Goal: Task Accomplishment & Management: Complete application form

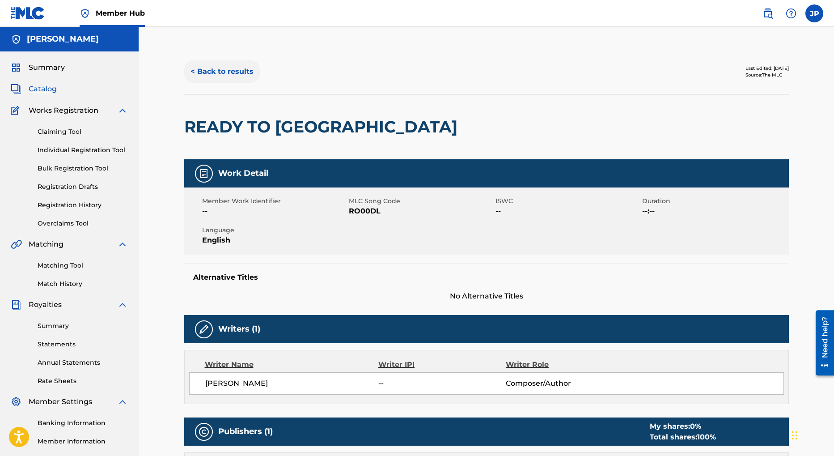
click at [244, 71] on button "< Back to results" at bounding box center [222, 71] width 76 height 22
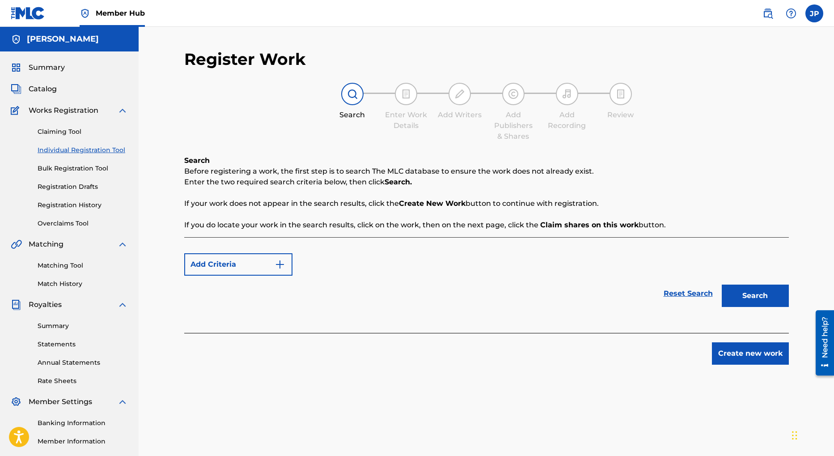
scroll to position [99, 0]
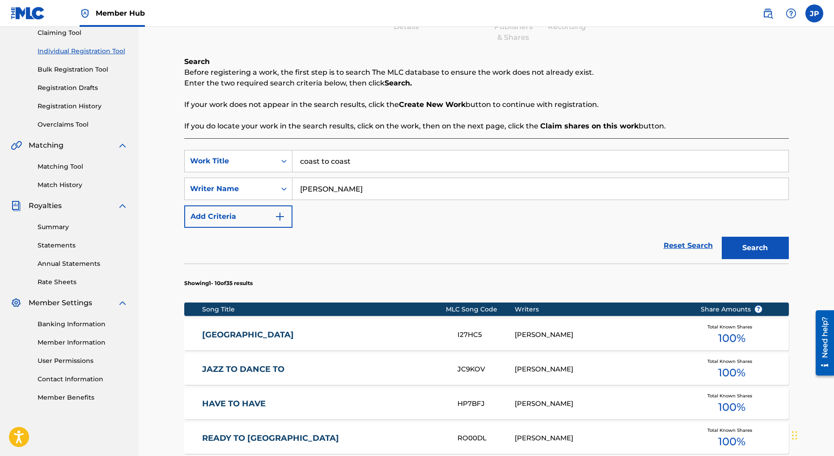
click at [374, 162] on input "coast to coast" at bounding box center [540, 160] width 496 height 21
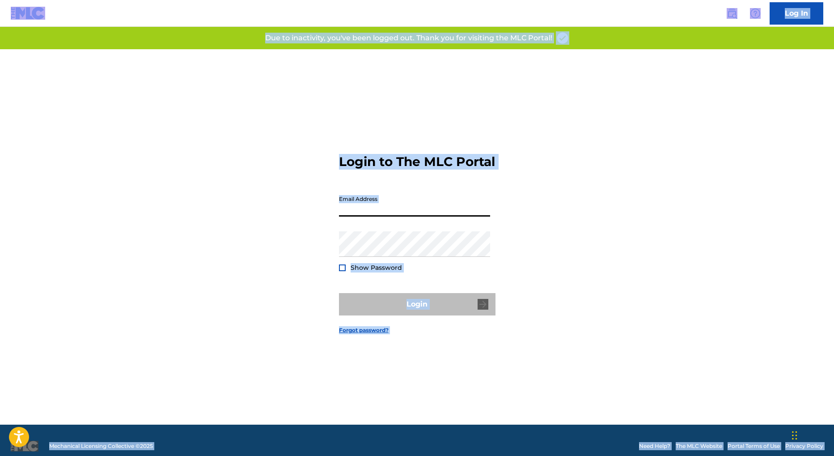
click at [409, 210] on input "Email Address" at bounding box center [414, 203] width 151 height 25
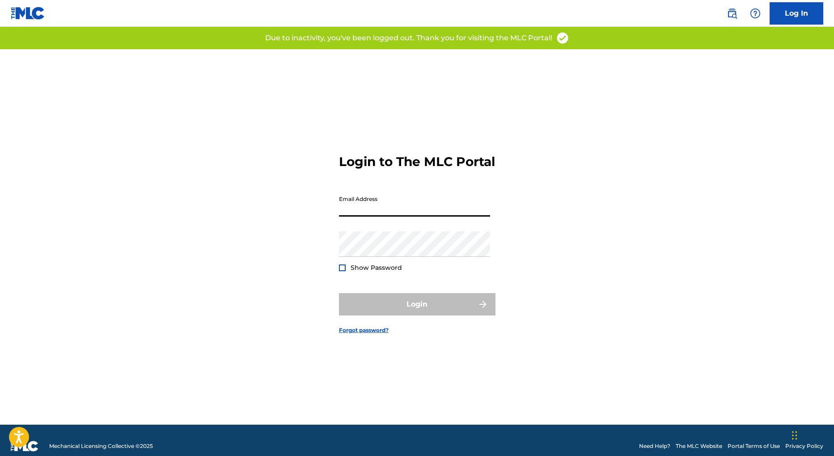
type input "[EMAIL_ADDRESS][DOMAIN_NAME]"
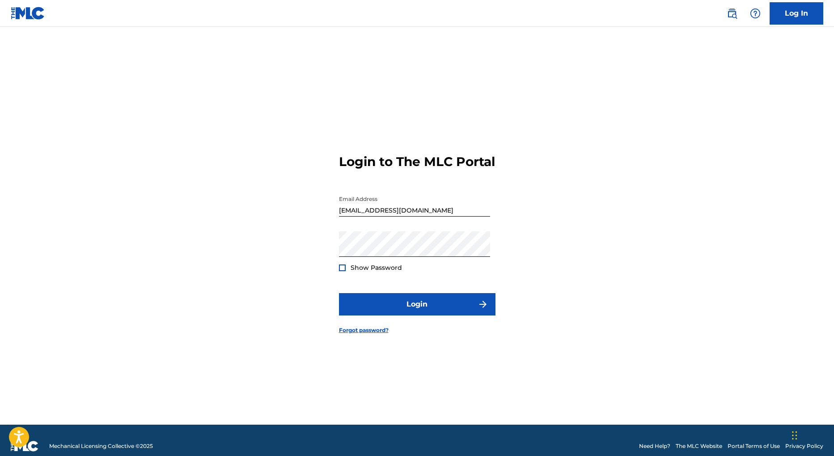
drag, startPoint x: 343, startPoint y: 274, endPoint x: 369, endPoint y: 276, distance: 26.4
click at [342, 271] on div at bounding box center [342, 267] width 7 height 7
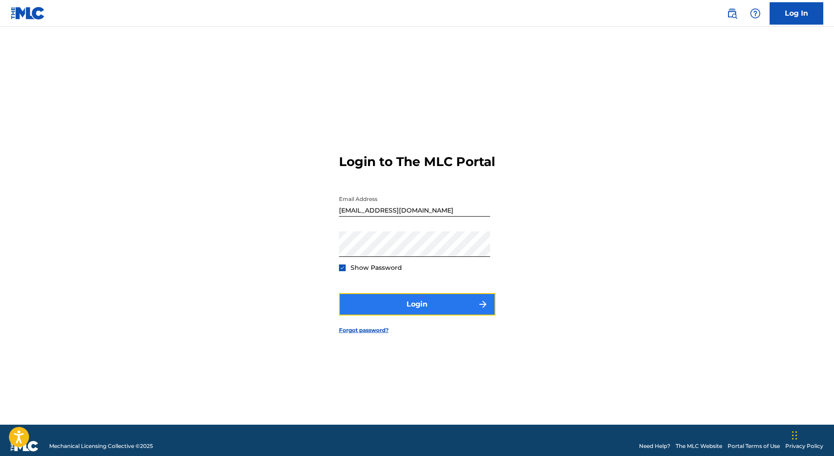
click at [430, 314] on button "Login" at bounding box center [417, 304] width 156 height 22
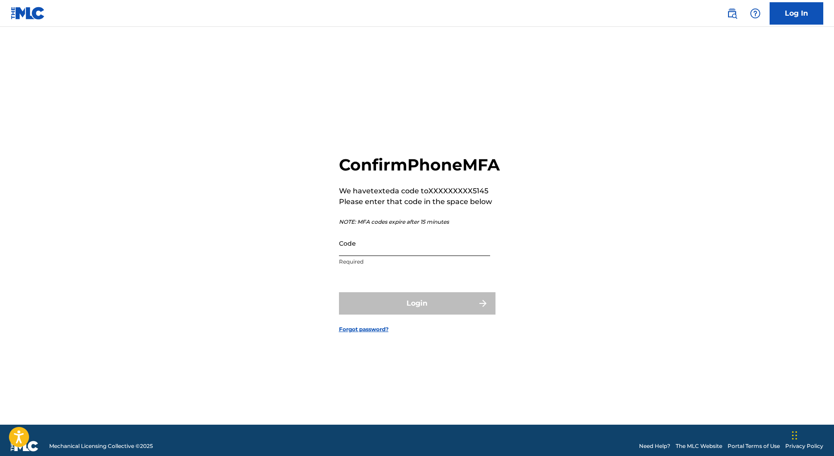
click at [404, 256] on input "Code" at bounding box center [414, 242] width 151 height 25
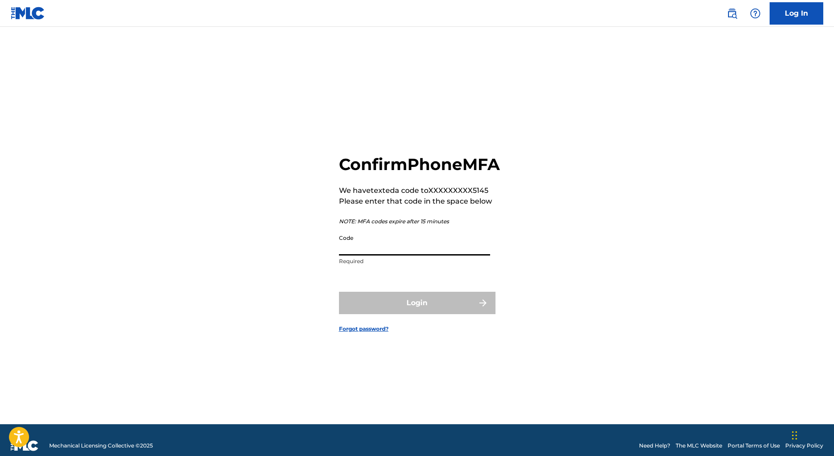
scroll to position [3, 0]
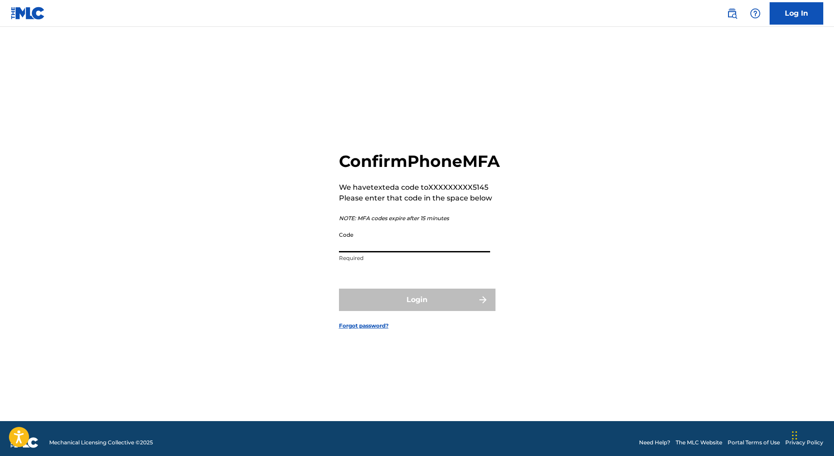
click at [354, 251] on input "Code" at bounding box center [414, 239] width 151 height 25
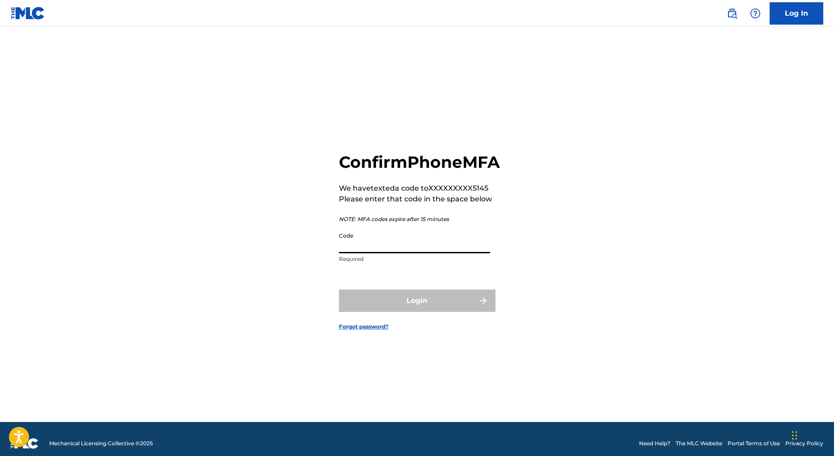
scroll to position [1, 0]
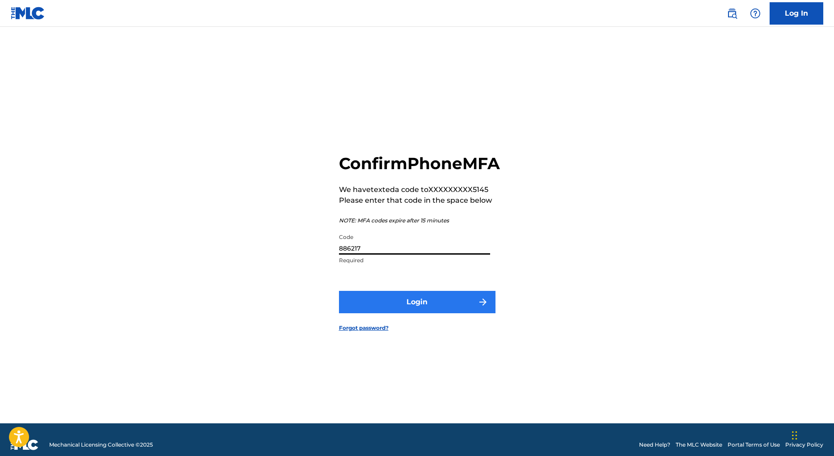
type input "886217"
click at [435, 313] on button "Login" at bounding box center [417, 302] width 156 height 22
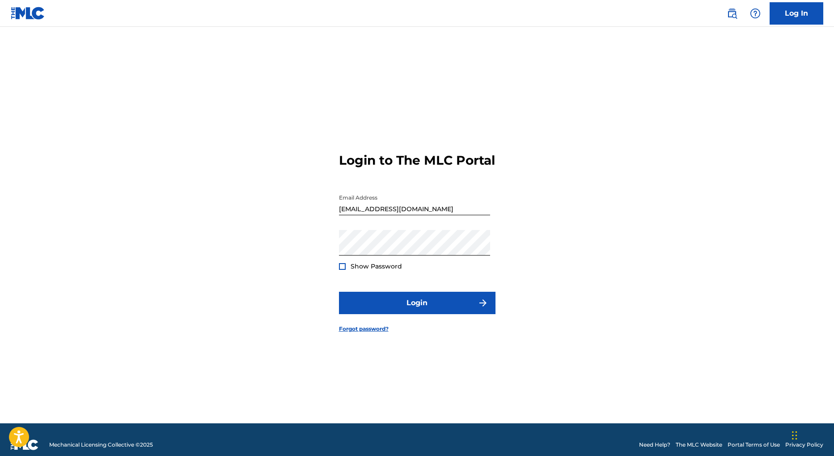
click at [342, 270] on div at bounding box center [342, 266] width 7 height 7
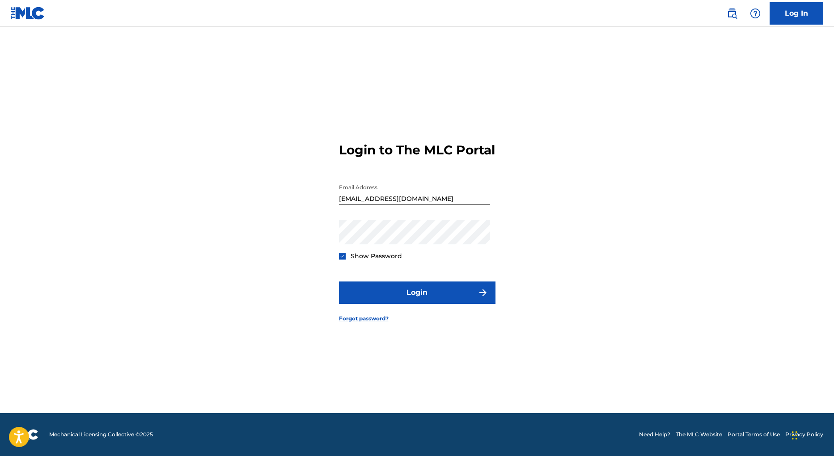
scroll to position [0, 0]
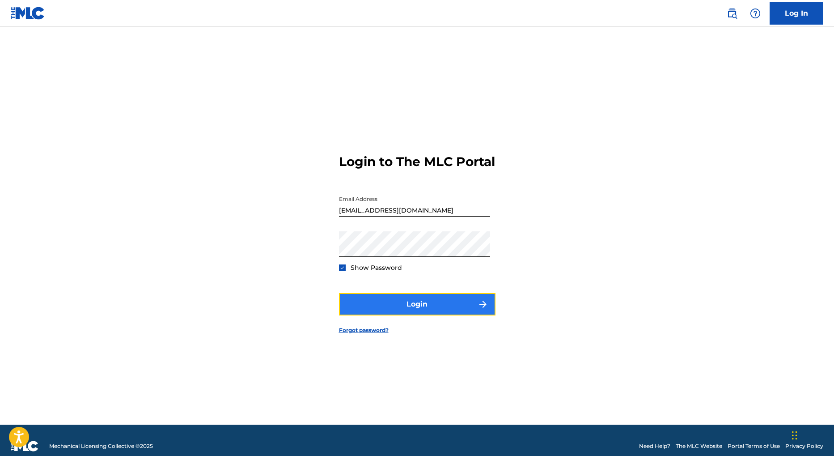
click at [418, 315] on button "Login" at bounding box center [417, 304] width 156 height 22
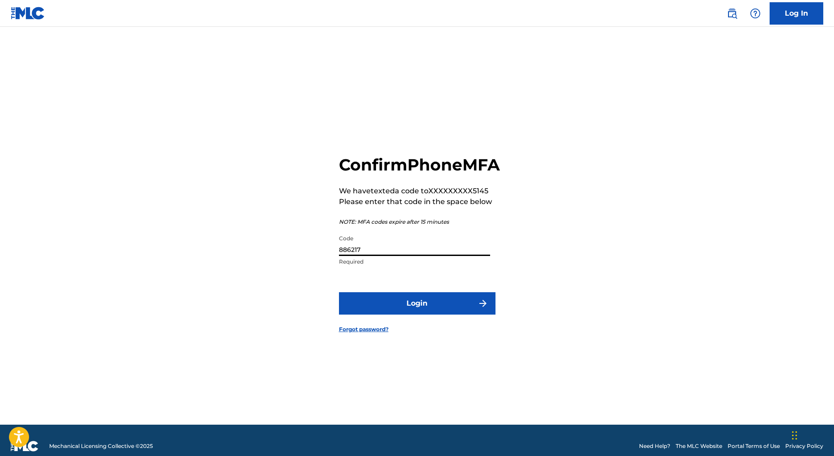
drag, startPoint x: 369, startPoint y: 260, endPoint x: 317, endPoint y: 256, distance: 52.0
click at [317, 256] on div "Confirm Phone MFA We have texted a code to XXXXXXXXX5145 Please enter that code…" at bounding box center [417, 236] width 626 height 375
type input "121277"
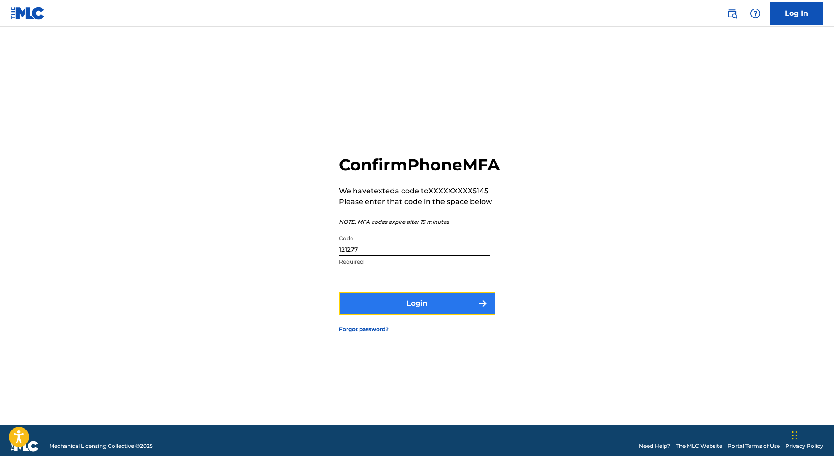
click at [418, 314] on button "Login" at bounding box center [417, 303] width 156 height 22
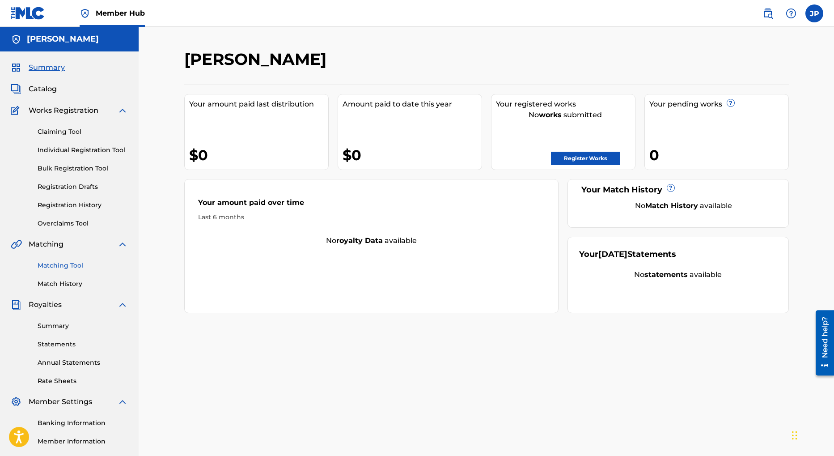
click at [66, 264] on link "Matching Tool" at bounding box center [83, 265] width 90 height 9
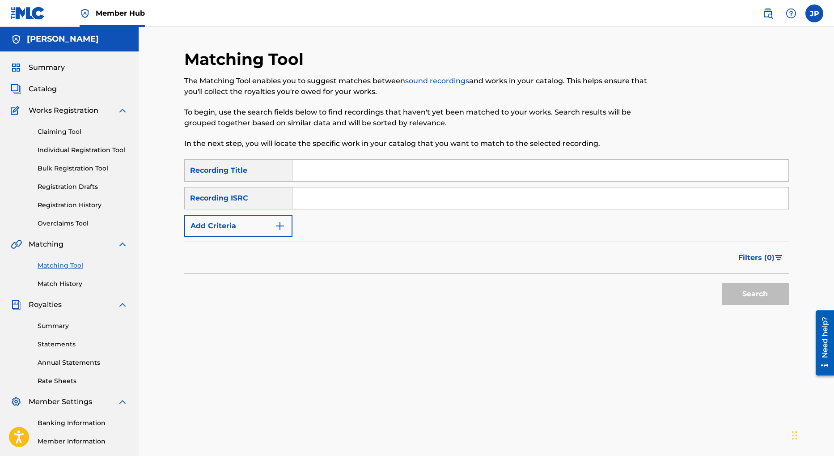
click at [337, 169] on input "Search Form" at bounding box center [540, 170] width 496 height 21
type input "ipanema beach"
click at [748, 296] on button "Search" at bounding box center [755, 294] width 67 height 22
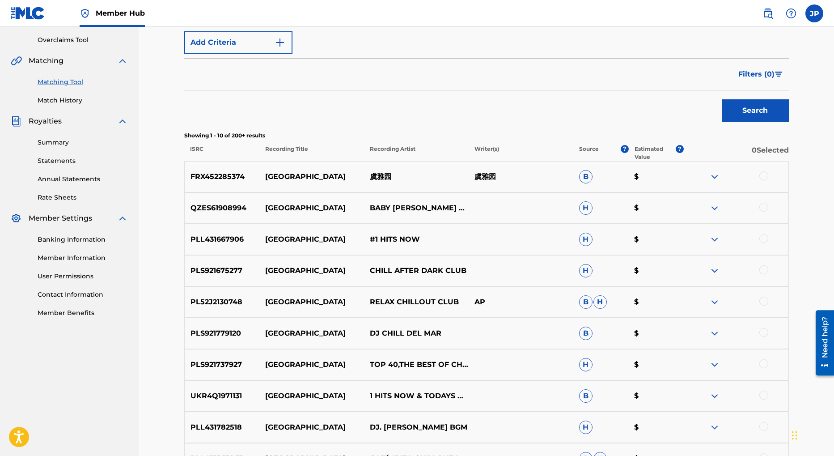
scroll to position [312, 0]
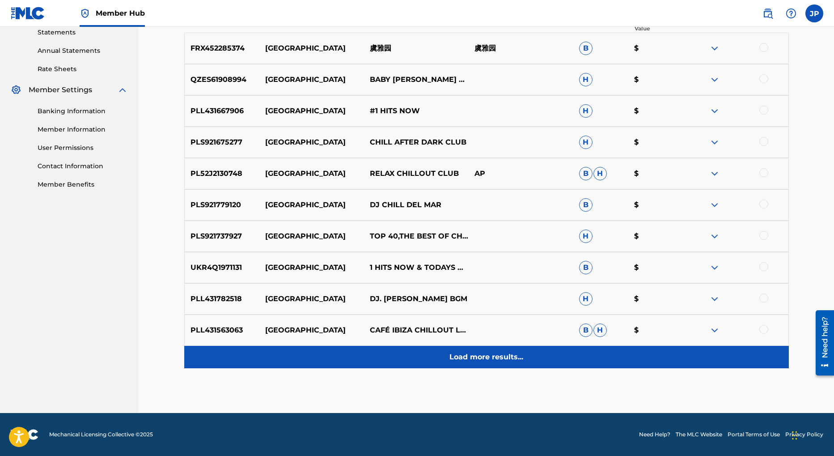
click at [481, 360] on p "Load more results..." at bounding box center [486, 356] width 74 height 11
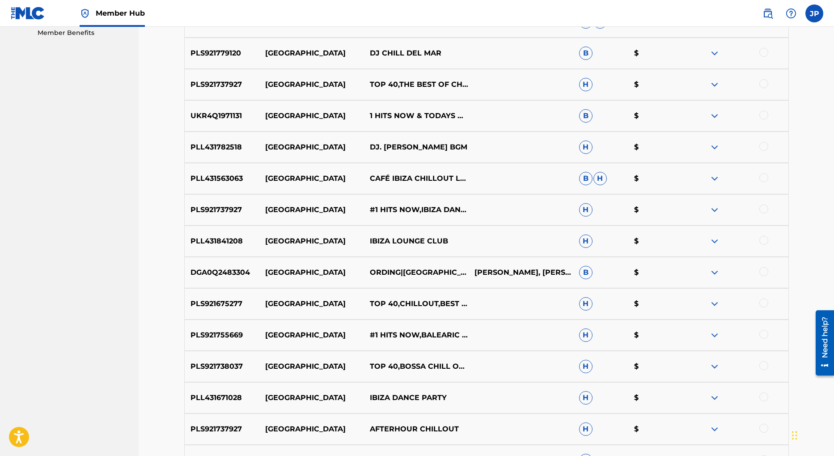
scroll to position [625, 0]
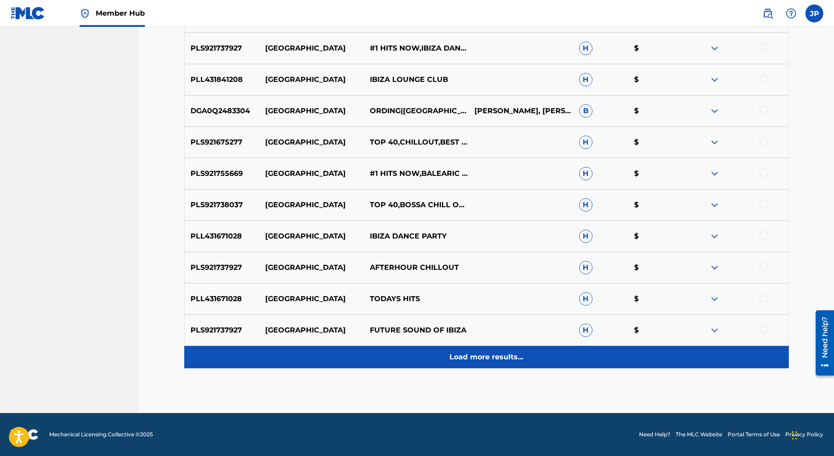
click at [487, 362] on div "Load more results..." at bounding box center [486, 357] width 604 height 22
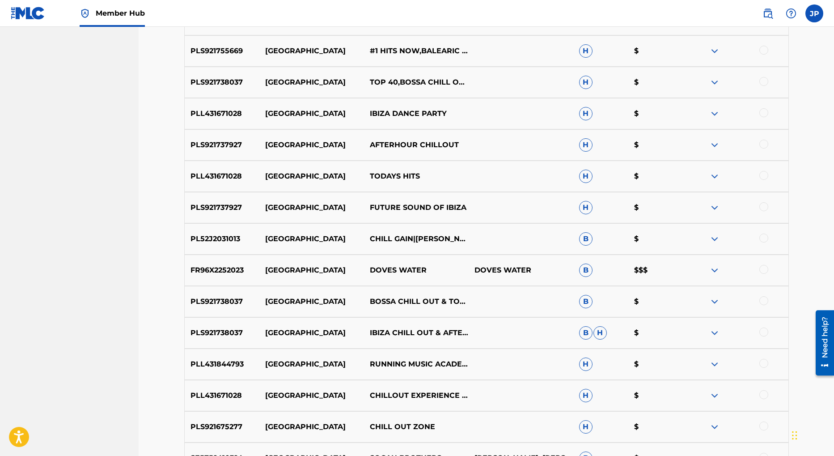
scroll to position [798, 0]
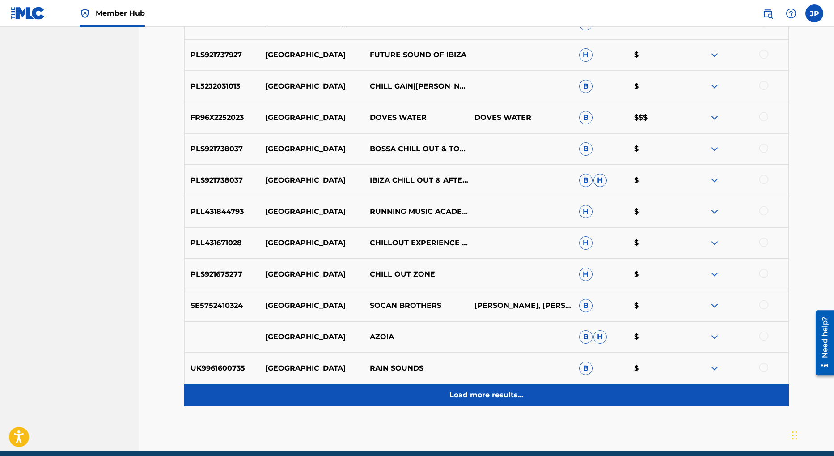
click at [485, 399] on p "Load more results..." at bounding box center [486, 394] width 74 height 11
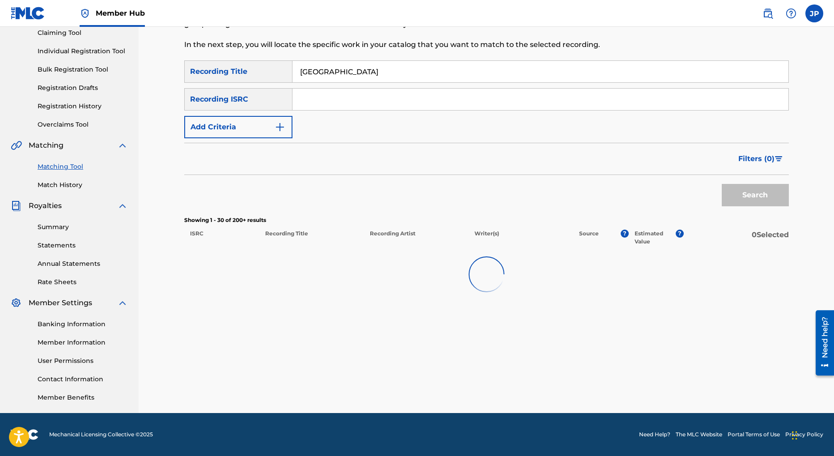
scroll to position [99, 0]
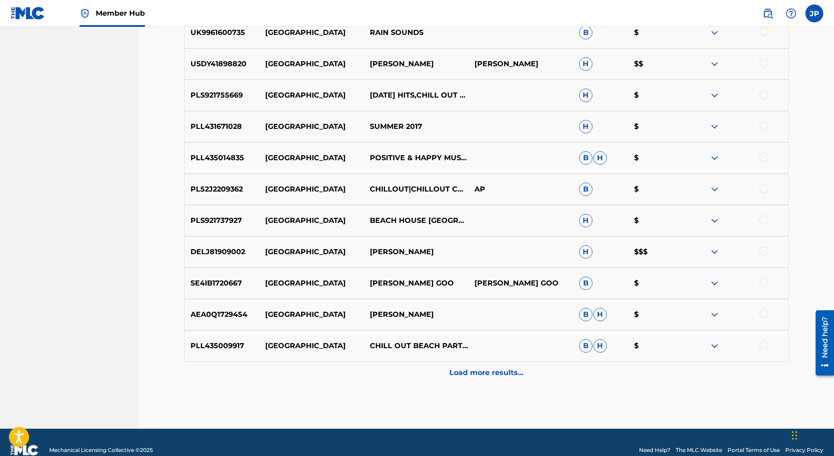
click at [488, 374] on p "Load more results..." at bounding box center [486, 372] width 74 height 11
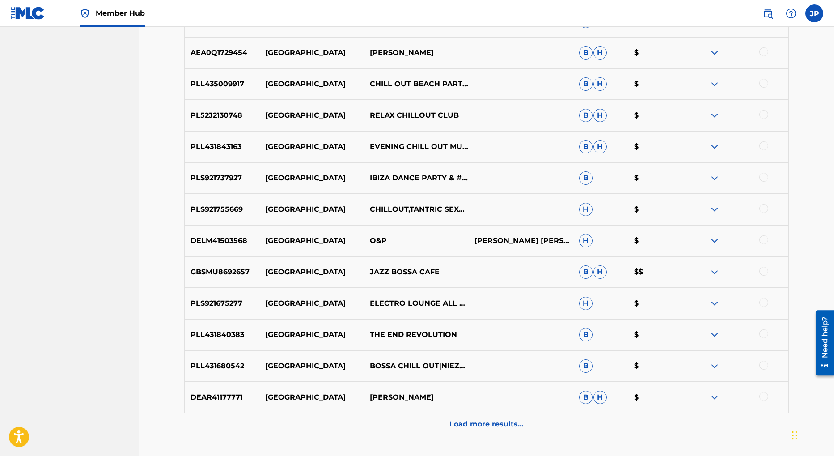
scroll to position [1563, 0]
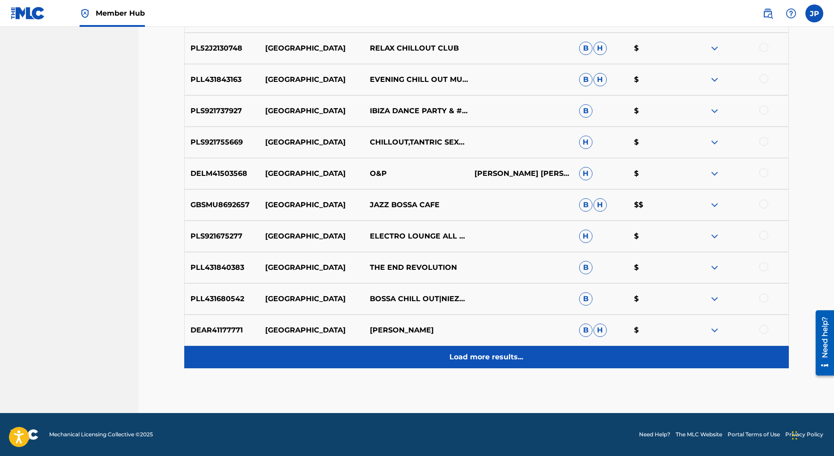
click at [486, 361] on p "Load more results..." at bounding box center [486, 356] width 74 height 11
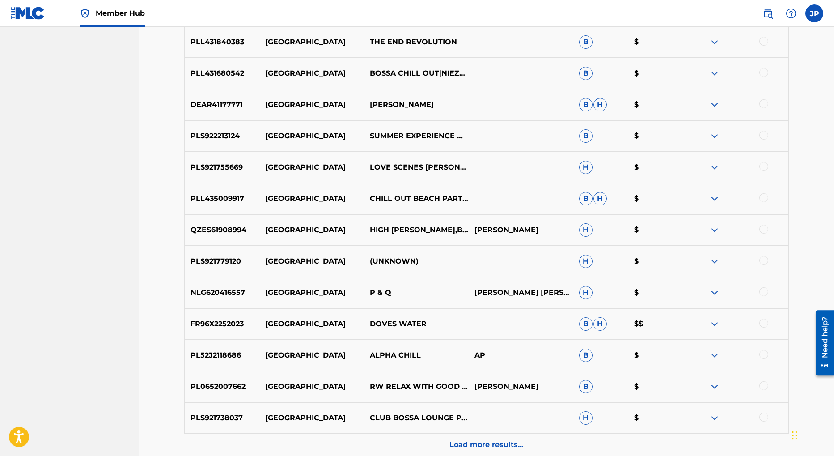
scroll to position [1876, 0]
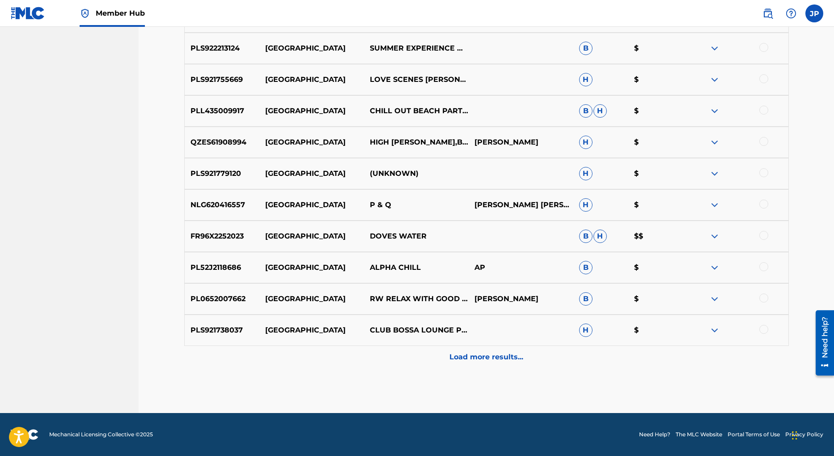
click at [488, 357] on p "Load more results..." at bounding box center [486, 356] width 74 height 11
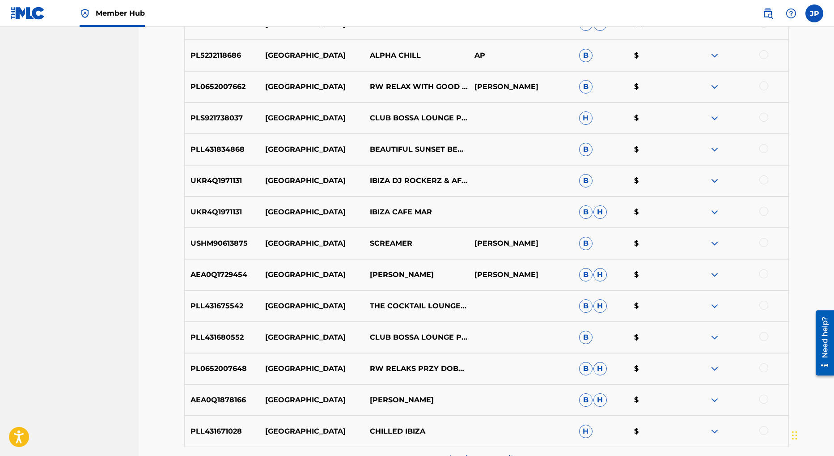
scroll to position [2189, 0]
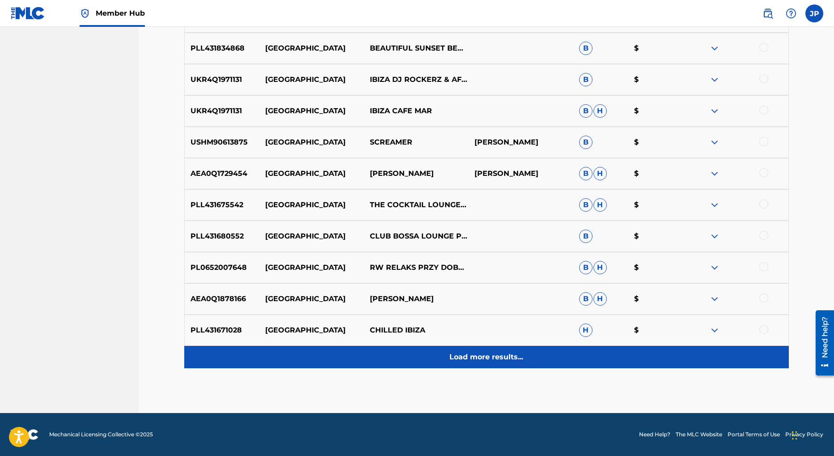
click at [490, 357] on p "Load more results..." at bounding box center [486, 356] width 74 height 11
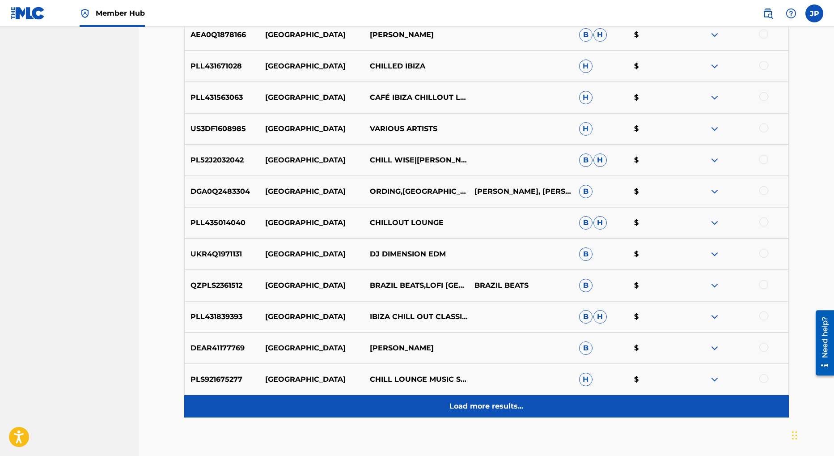
scroll to position [2502, 0]
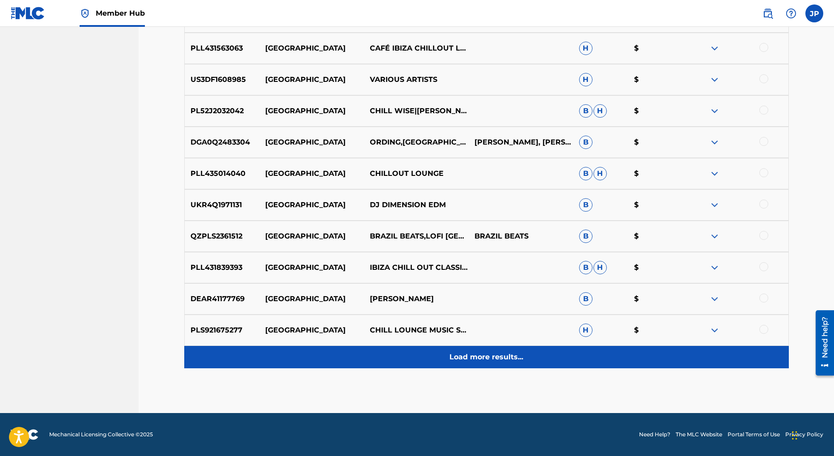
click at [496, 359] on p "Load more results..." at bounding box center [486, 356] width 74 height 11
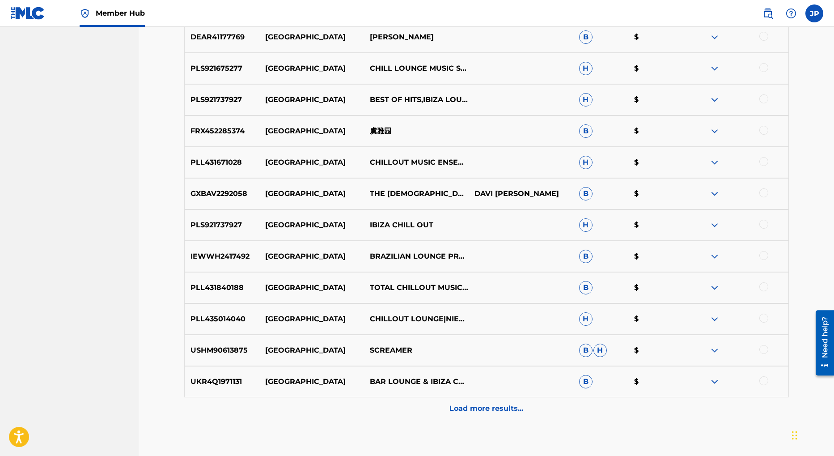
scroll to position [2815, 0]
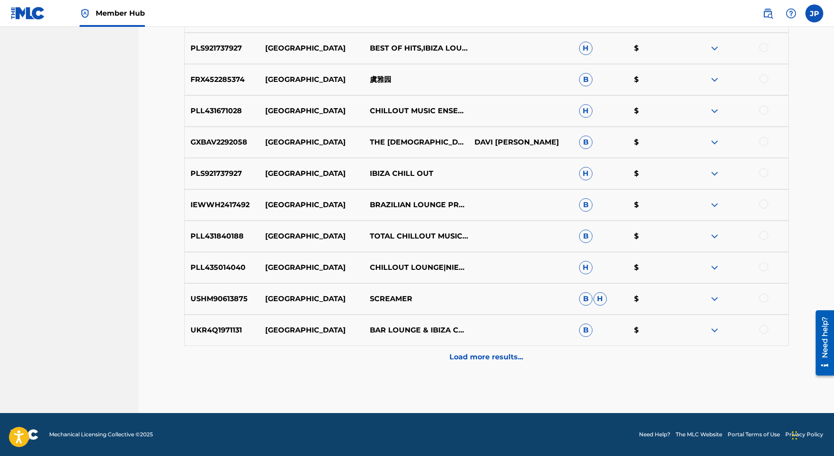
click at [486, 356] on p "Load more results..." at bounding box center [486, 356] width 74 height 11
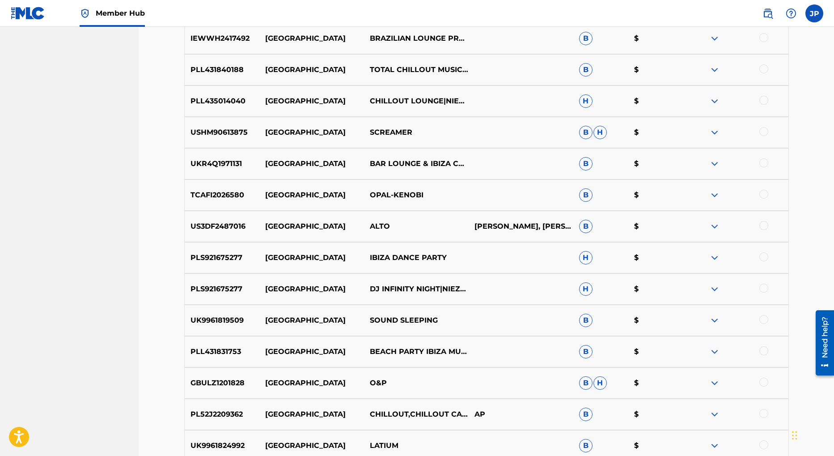
scroll to position [3128, 0]
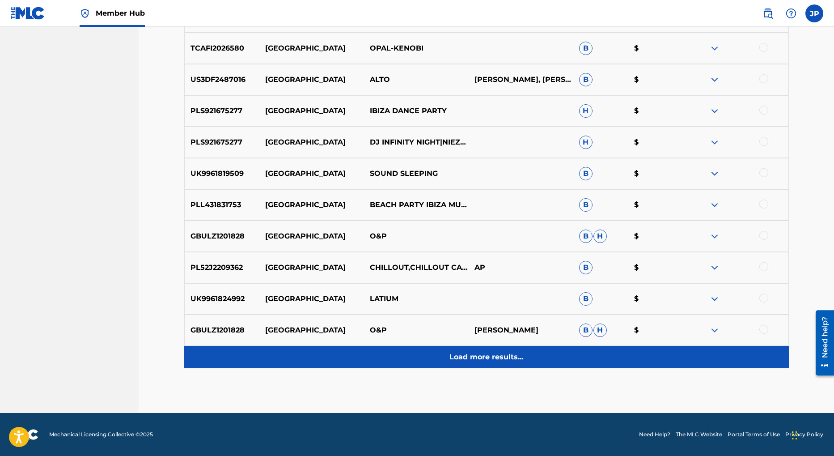
click at [495, 358] on p "Load more results..." at bounding box center [486, 356] width 74 height 11
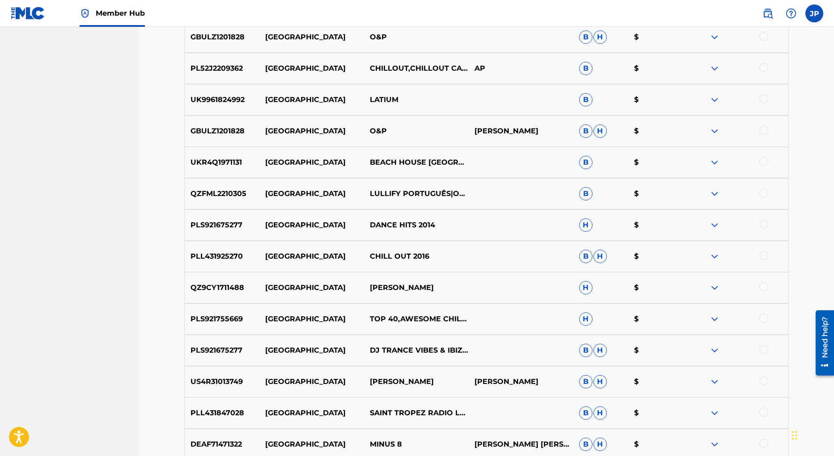
scroll to position [3441, 0]
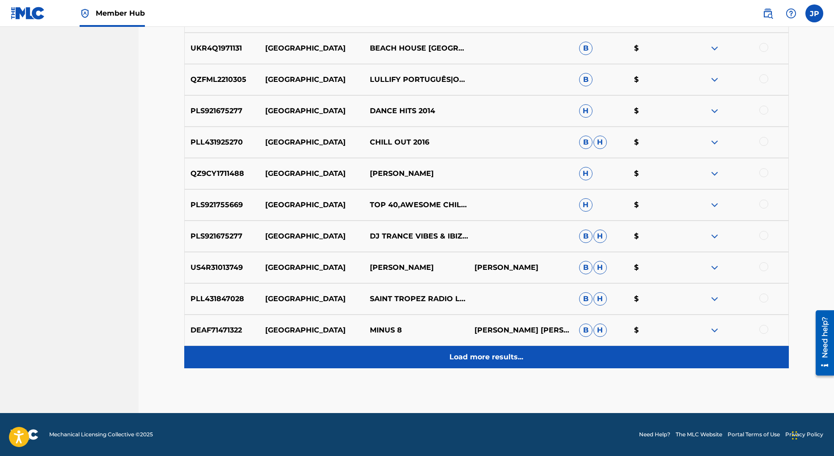
click at [497, 359] on p "Load more results..." at bounding box center [486, 356] width 74 height 11
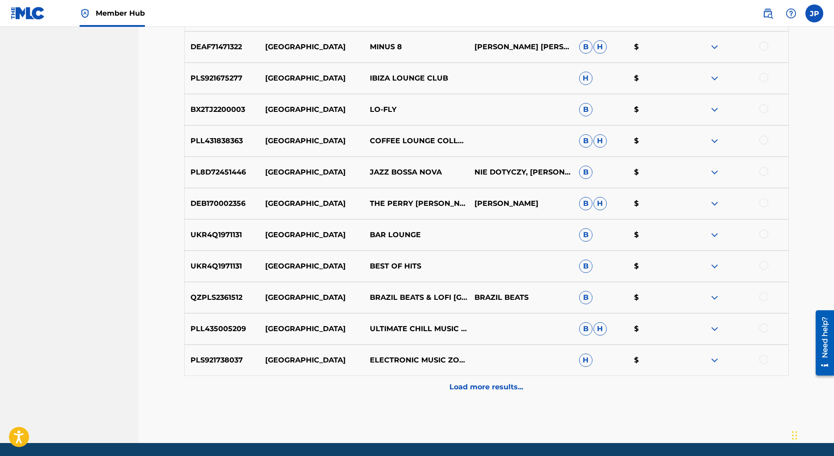
scroll to position [3754, 0]
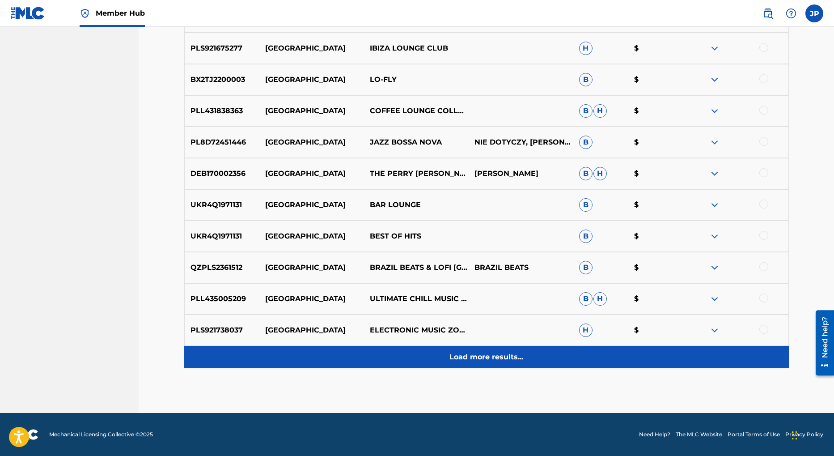
click at [478, 357] on p "Load more results..." at bounding box center [486, 356] width 74 height 11
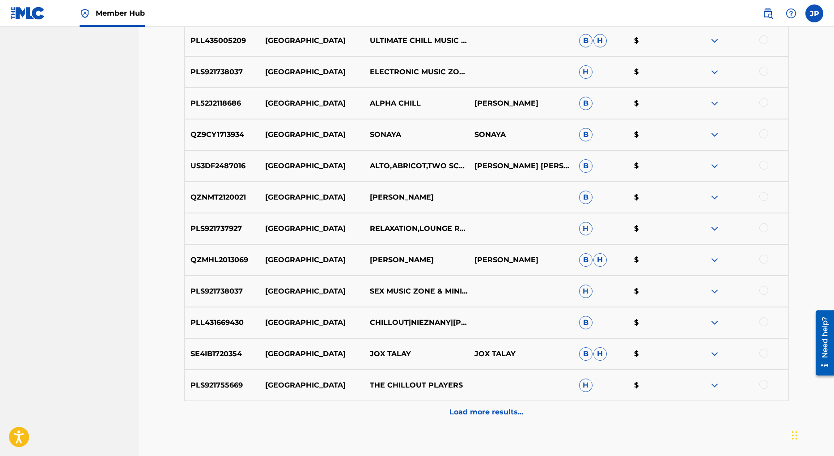
scroll to position [4042, 0]
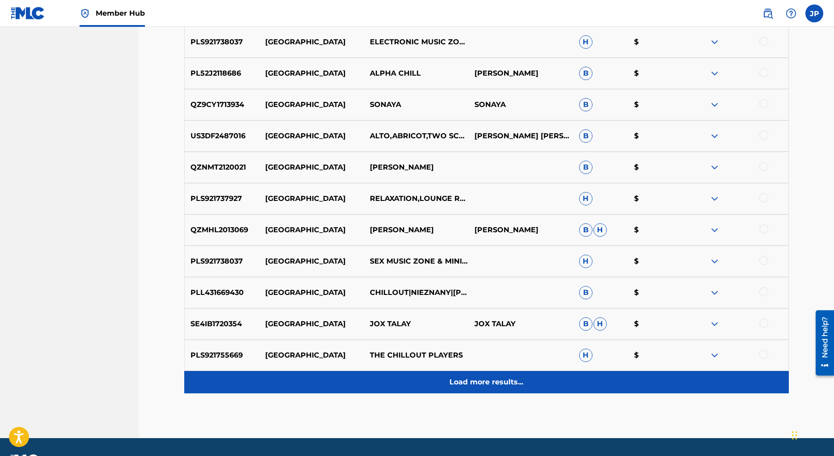
click at [488, 385] on p "Load more results..." at bounding box center [486, 381] width 74 height 11
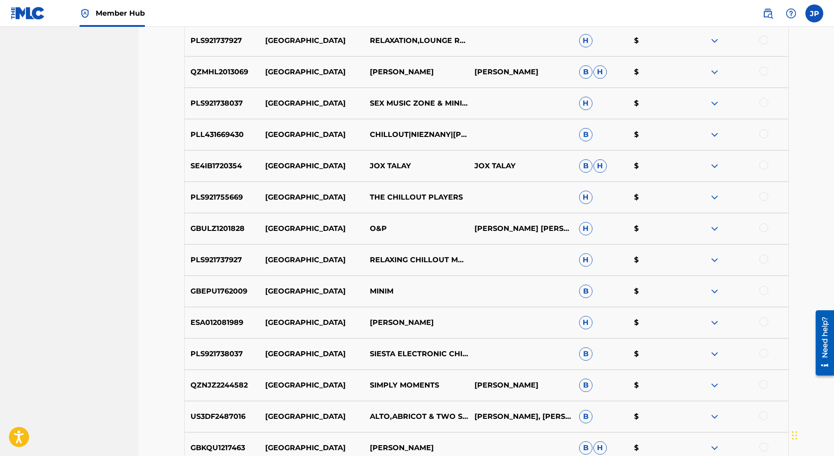
scroll to position [4380, 0]
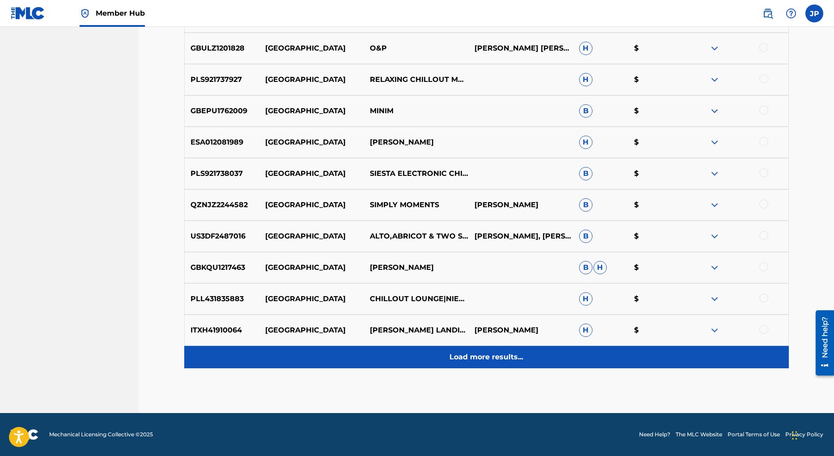
click at [489, 354] on p "Load more results..." at bounding box center [486, 356] width 74 height 11
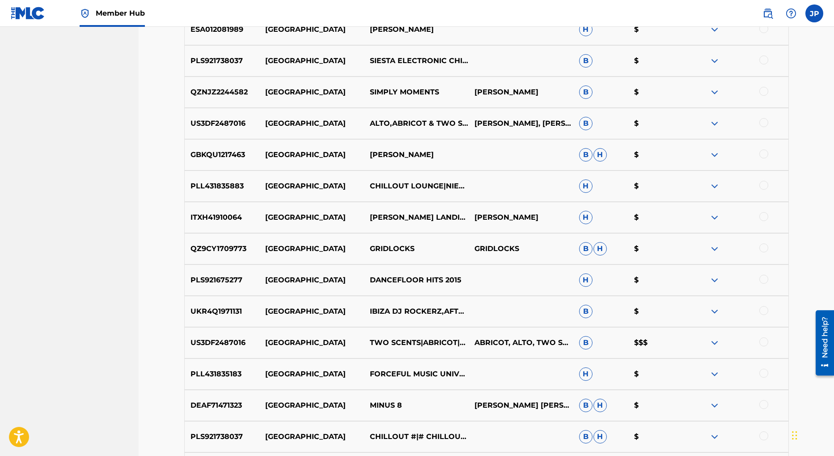
scroll to position [4693, 0]
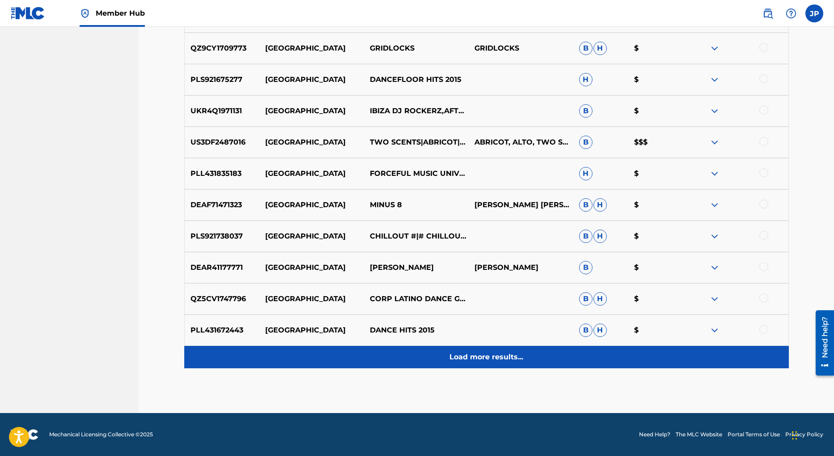
click at [492, 359] on p "Load more results..." at bounding box center [486, 356] width 74 height 11
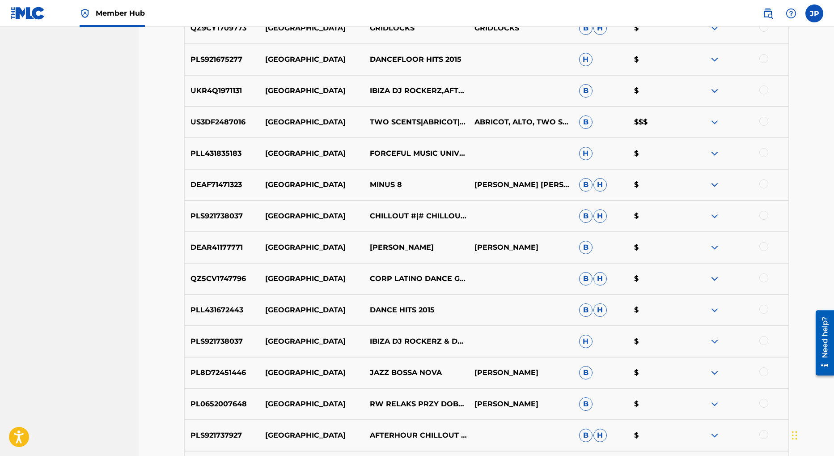
scroll to position [5006, 0]
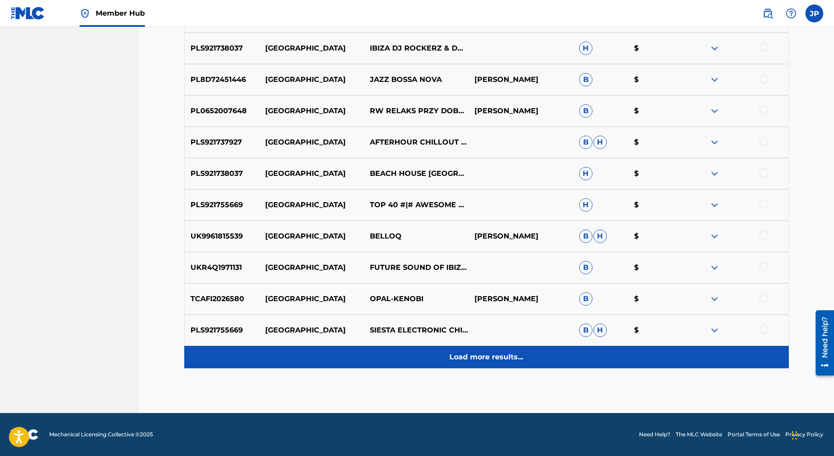
click at [484, 361] on p "Load more results..." at bounding box center [486, 356] width 74 height 11
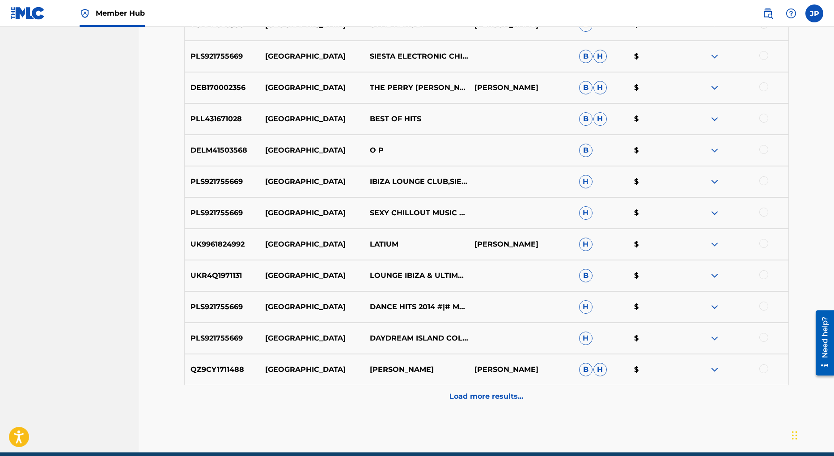
scroll to position [5318, 0]
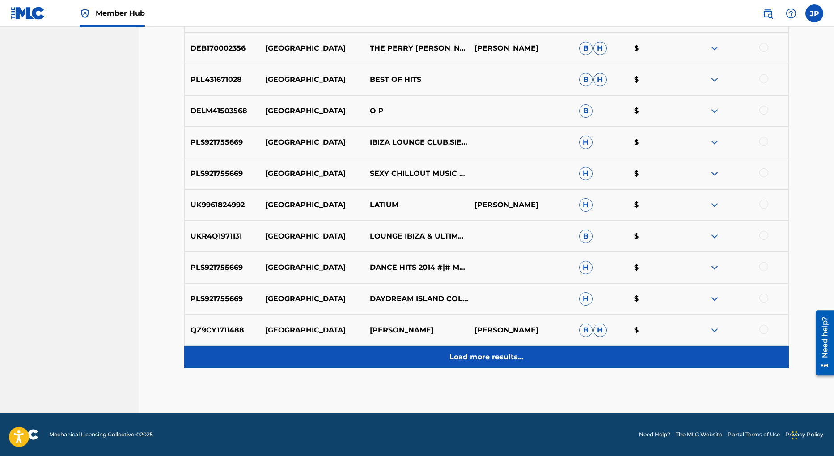
click at [492, 364] on div "Load more results..." at bounding box center [486, 357] width 604 height 22
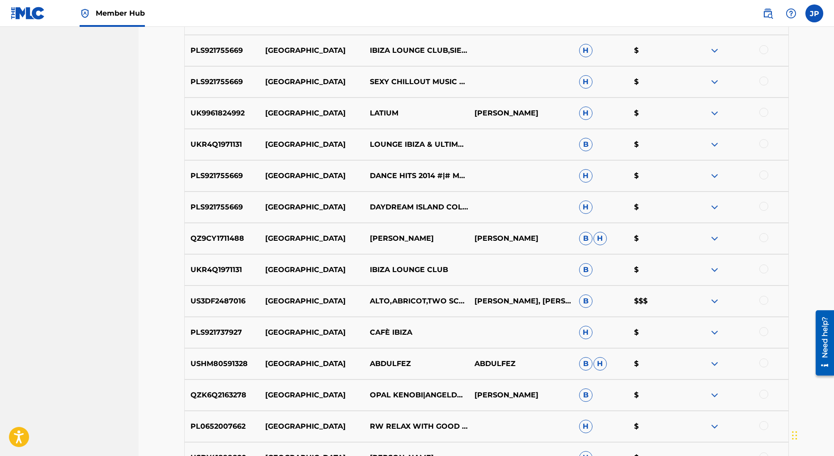
scroll to position [5631, 0]
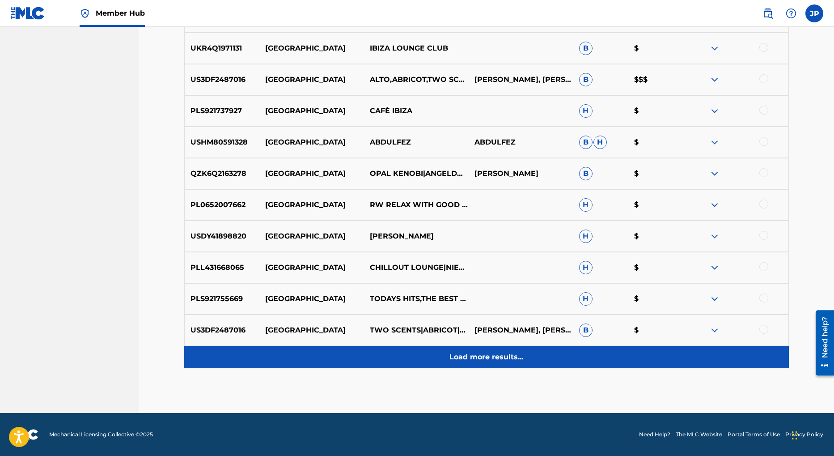
click at [485, 356] on p "Load more results..." at bounding box center [486, 356] width 74 height 11
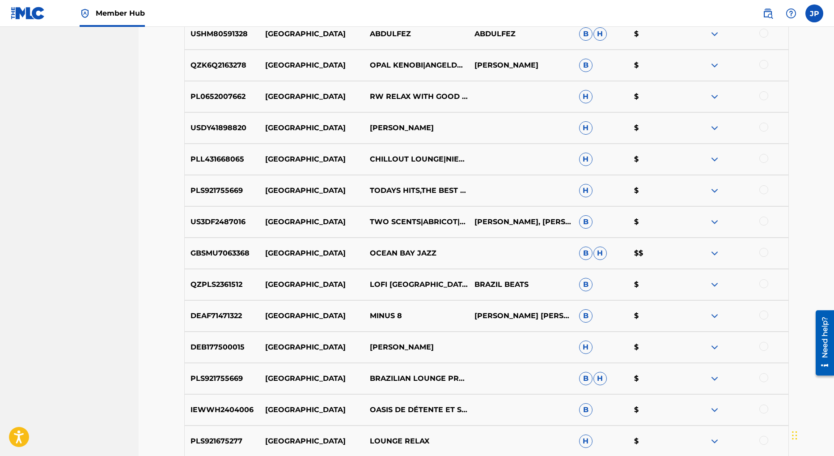
scroll to position [5944, 0]
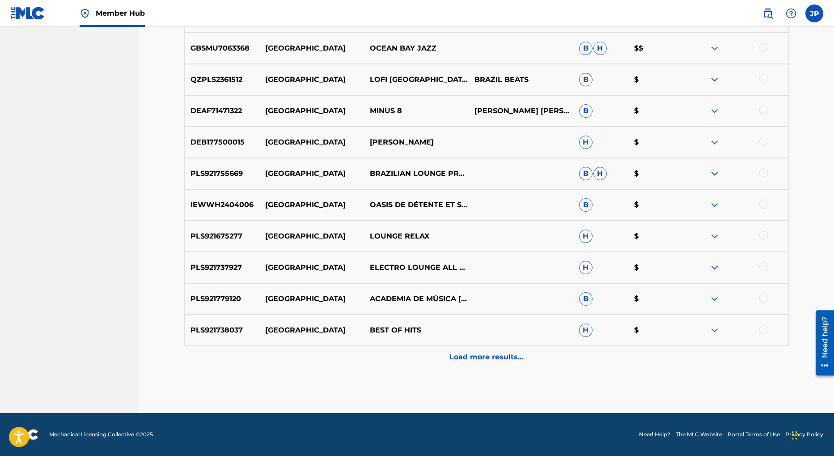
click at [486, 358] on p "Load more results..." at bounding box center [486, 356] width 74 height 11
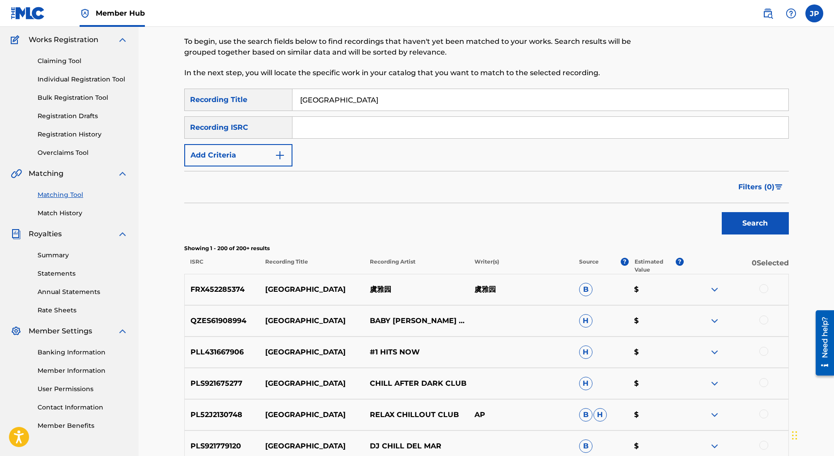
scroll to position [0, 0]
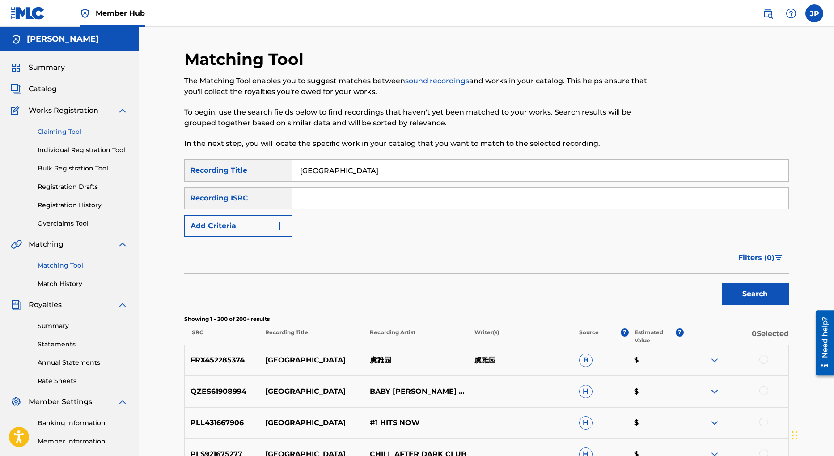
click at [60, 131] on link "Claiming Tool" at bounding box center [83, 131] width 90 height 9
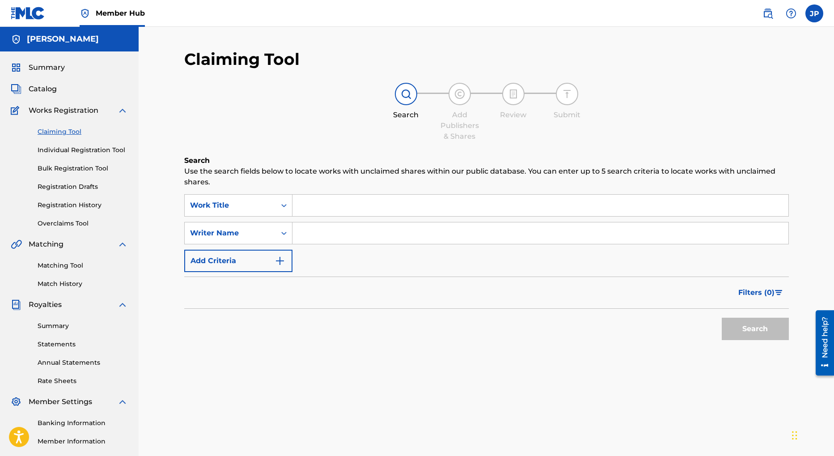
click at [343, 207] on input "Search Form" at bounding box center [540, 204] width 496 height 21
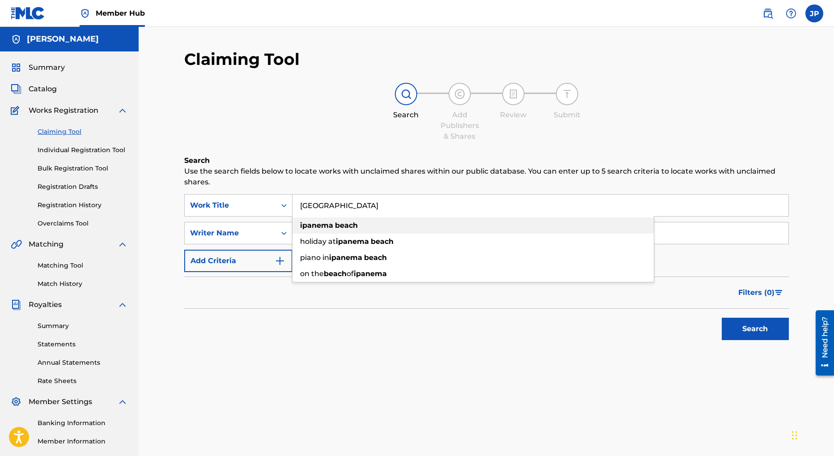
type input "ipanema beach"
click at [320, 227] on strong "ipanema" at bounding box center [316, 225] width 33 height 8
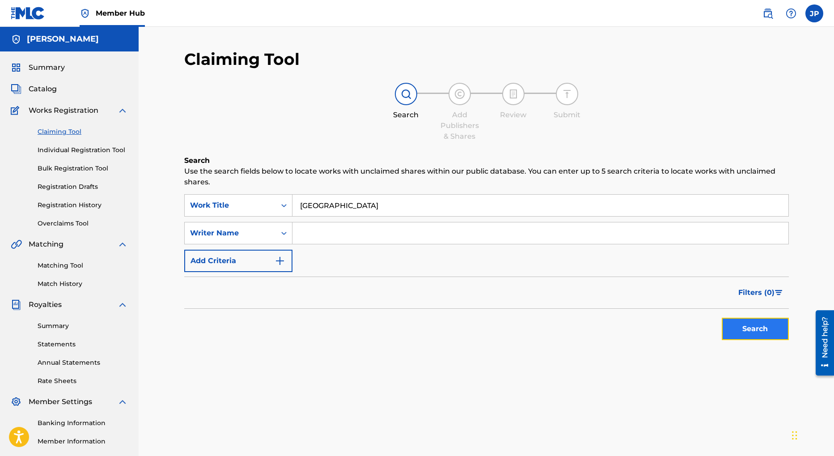
click at [748, 329] on button "Search" at bounding box center [755, 328] width 67 height 22
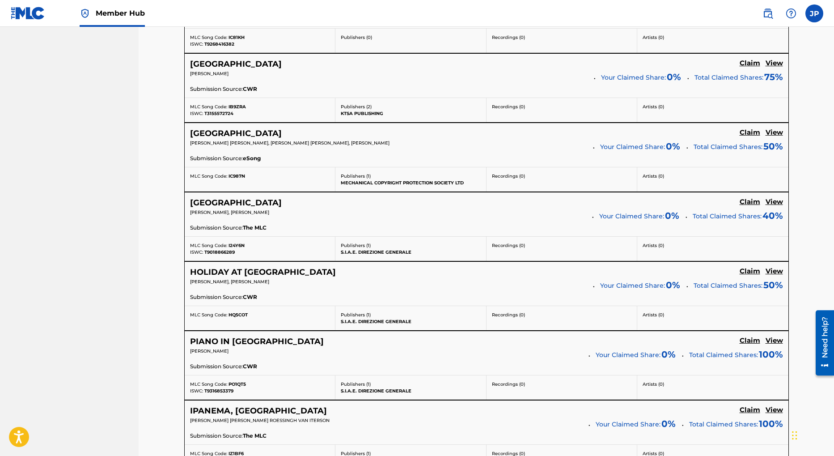
scroll to position [660, 0]
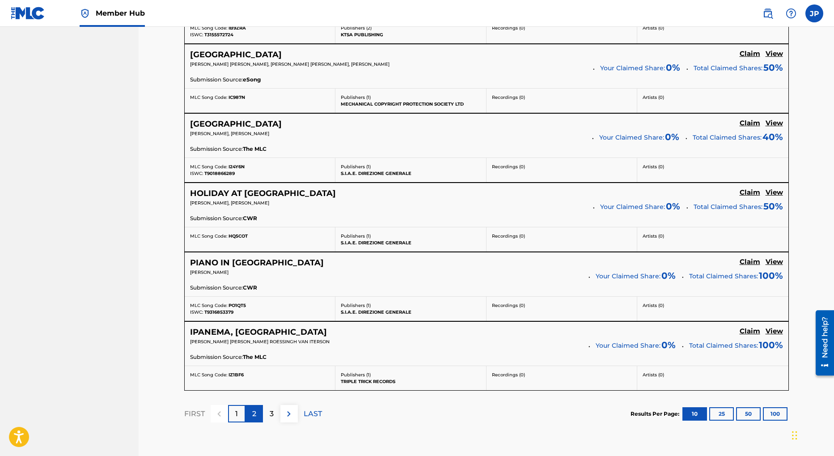
click at [255, 417] on p "2" at bounding box center [254, 413] width 4 height 11
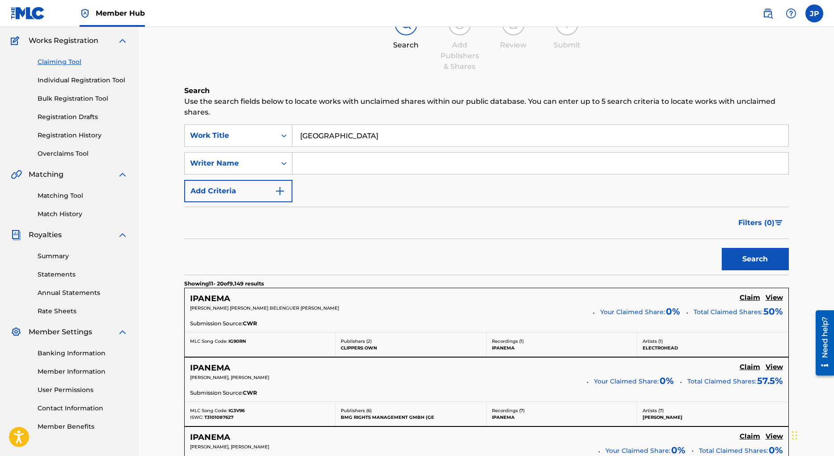
scroll to position [0, 0]
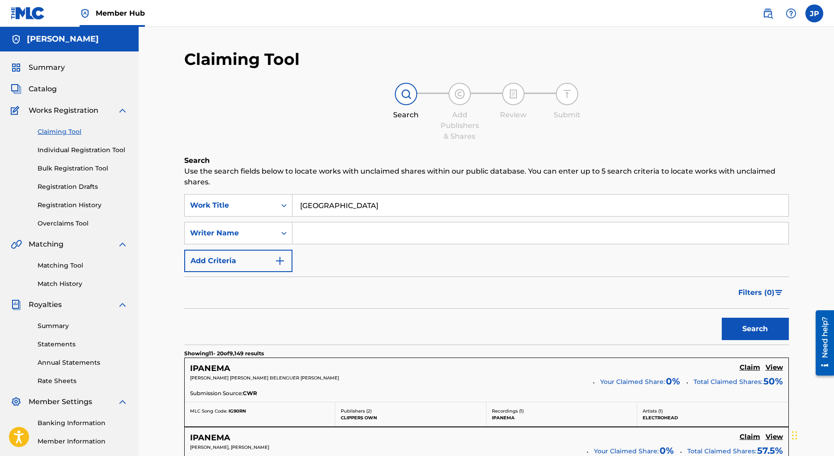
click at [349, 226] on input "Search Form" at bounding box center [540, 232] width 496 height 21
click at [770, 326] on button "Search" at bounding box center [755, 328] width 67 height 22
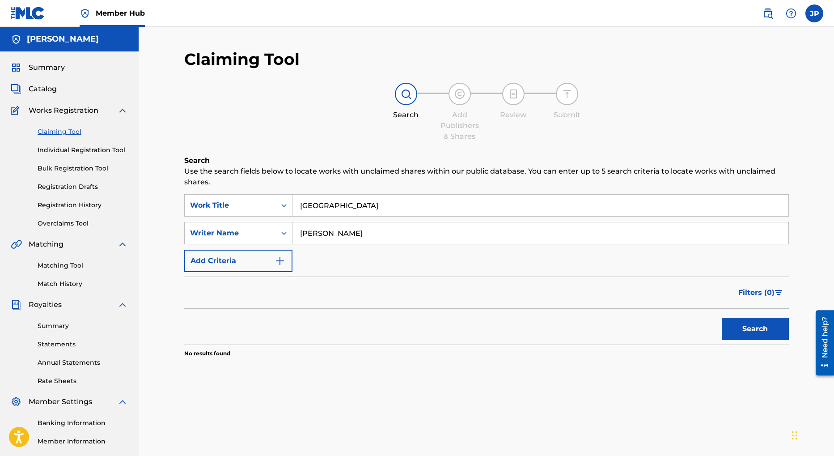
click at [353, 235] on input "Jason Penn" at bounding box center [540, 232] width 496 height 21
drag, startPoint x: 342, startPoint y: 234, endPoint x: 286, endPoint y: 233, distance: 56.3
click at [286, 233] on div "SearchWithCriteria5ee3d0a4-0aa0-4aa2-9b1c-cfdfa9fb0ffe Writer Name Jason Penn" at bounding box center [486, 233] width 604 height 22
type input "Dea Sancta"
click at [747, 335] on button "Search" at bounding box center [755, 328] width 67 height 22
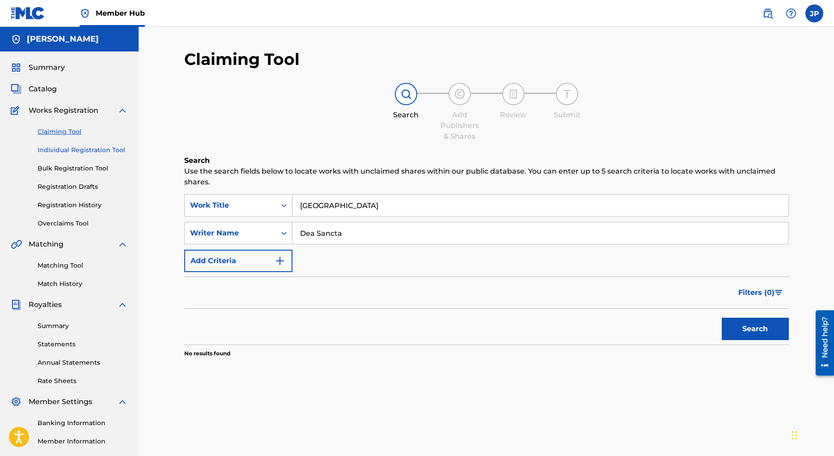
click at [91, 152] on link "Individual Registration Tool" at bounding box center [83, 149] width 90 height 9
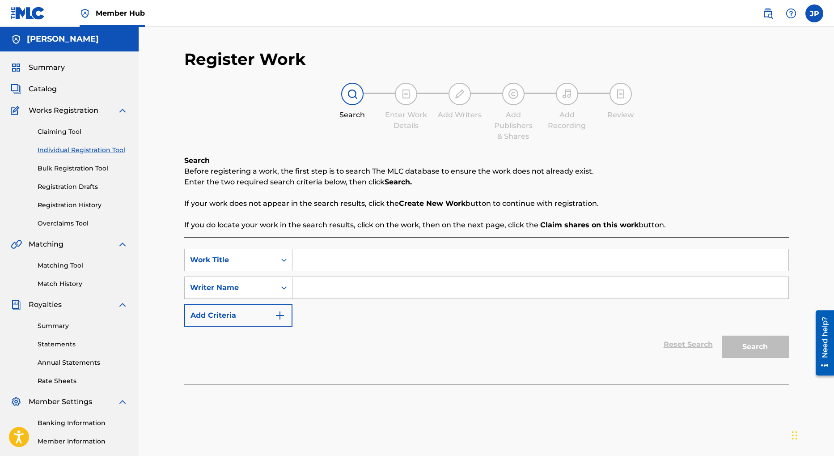
click at [343, 261] on input "Search Form" at bounding box center [540, 259] width 496 height 21
type input "ipanema beach"
click at [341, 291] on input "Search Form" at bounding box center [540, 287] width 496 height 21
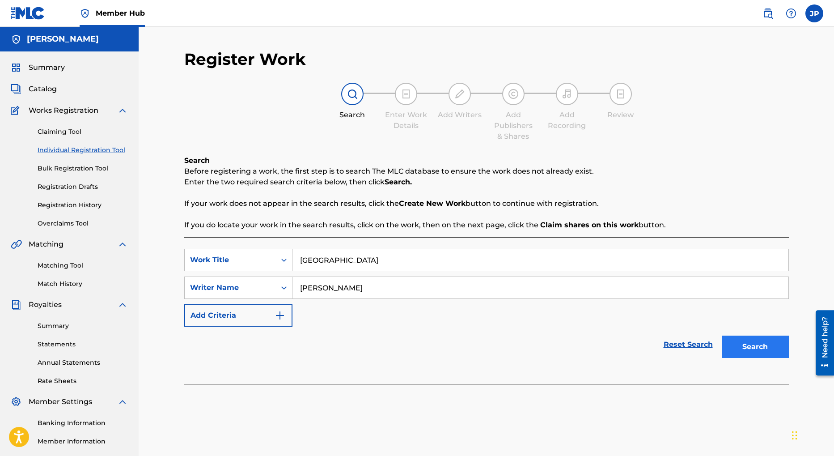
type input "jason penn"
click at [756, 351] on button "Search" at bounding box center [755, 346] width 67 height 22
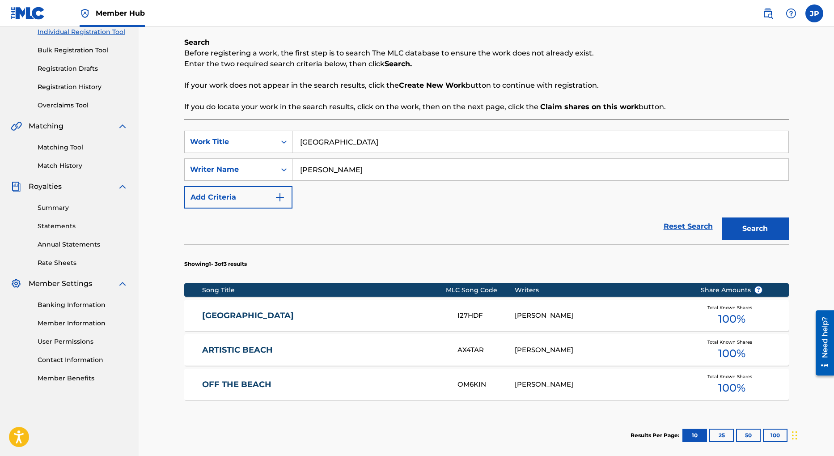
scroll to position [122, 0]
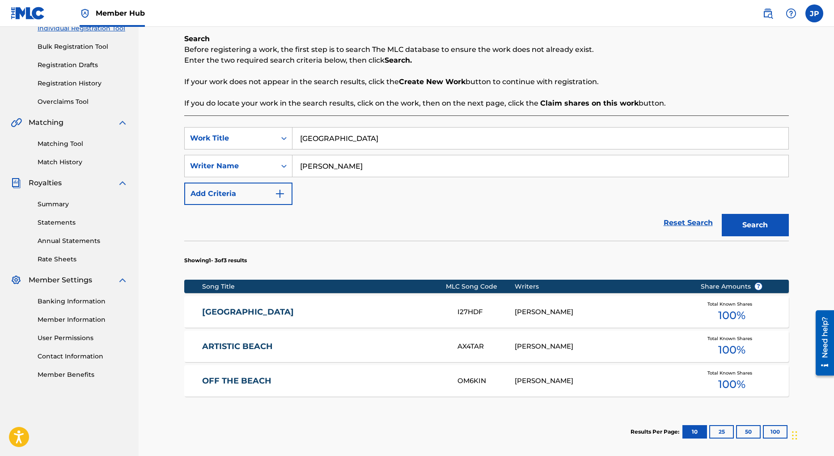
click at [268, 312] on link "IPANEMA BEACH" at bounding box center [323, 312] width 243 height 10
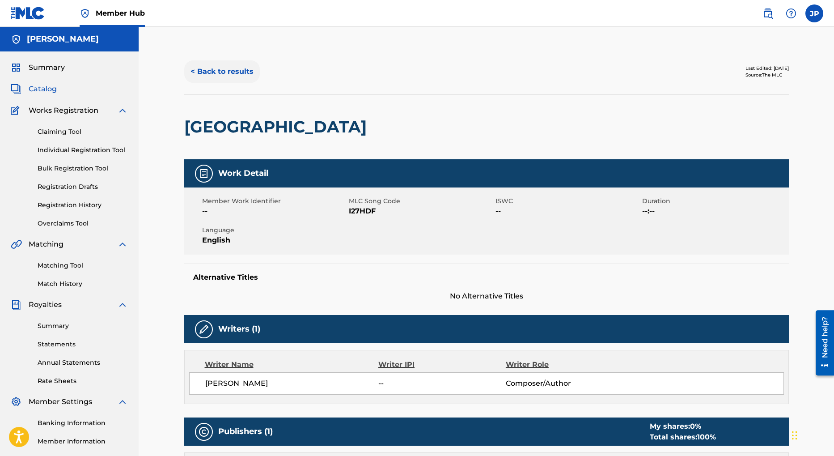
click at [217, 72] on button "< Back to results" at bounding box center [222, 71] width 76 height 22
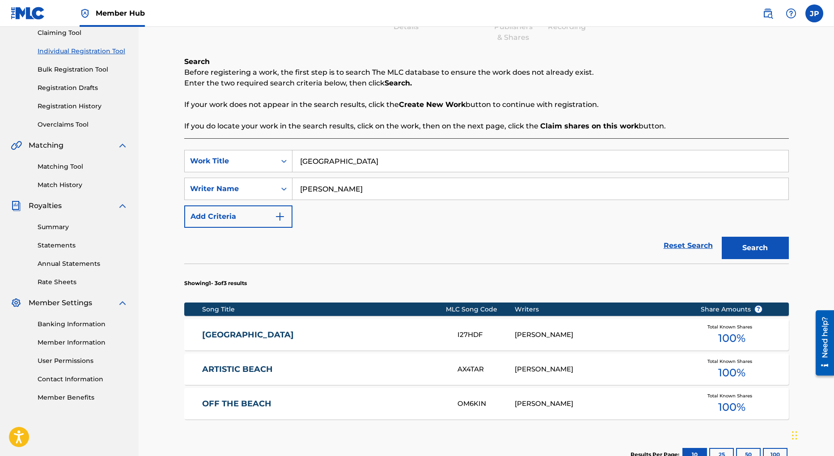
click at [366, 194] on input "jason penn" at bounding box center [540, 188] width 496 height 21
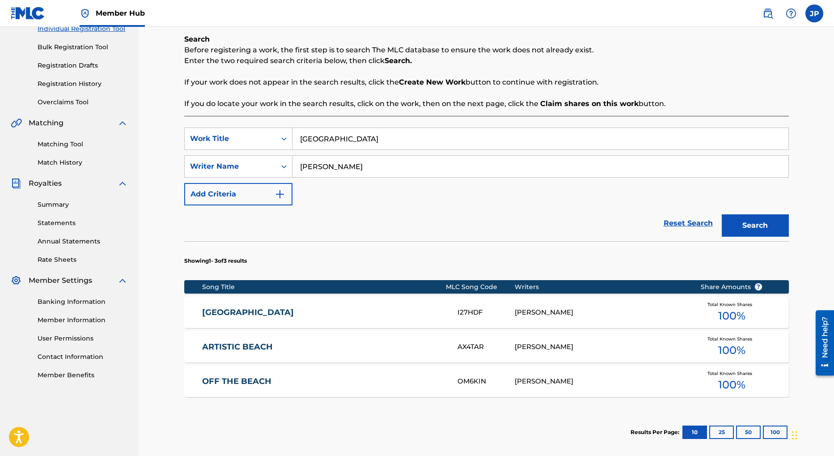
click at [244, 346] on link "ARTISTIC BEACH" at bounding box center [323, 347] width 243 height 10
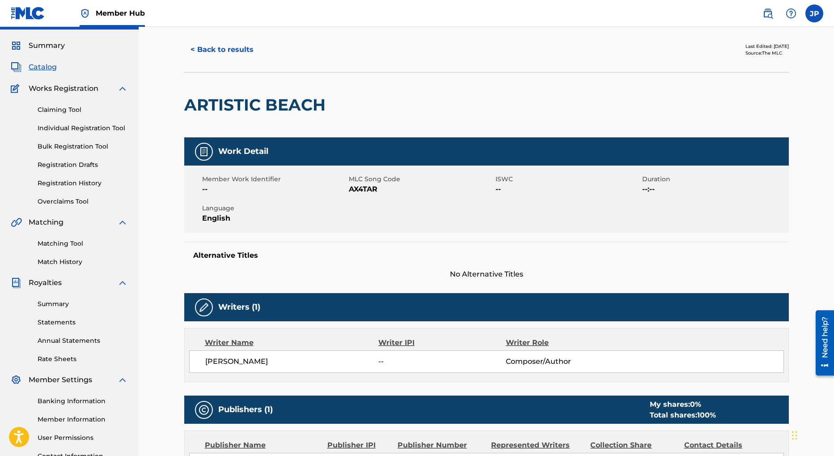
scroll to position [21, 0]
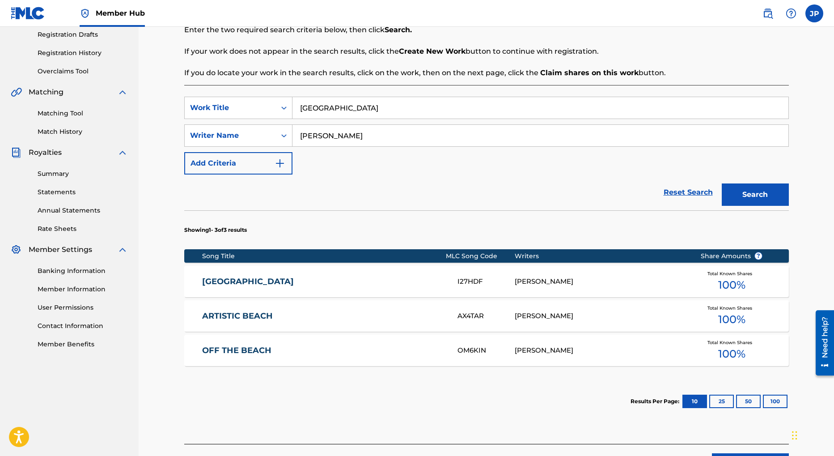
scroll to position [153, 0]
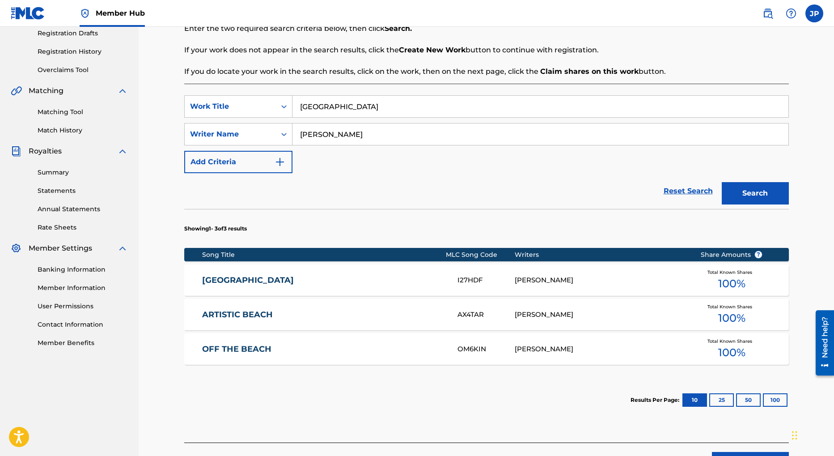
click at [243, 348] on link "OFF THE BEACH" at bounding box center [323, 349] width 243 height 10
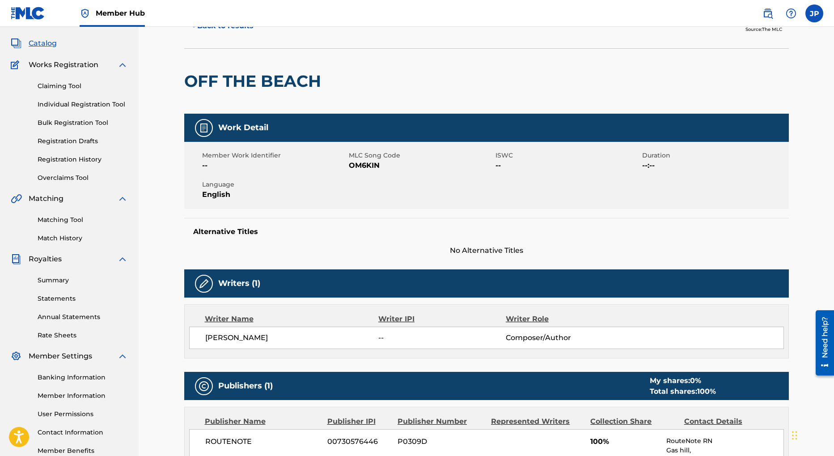
scroll to position [45, 0]
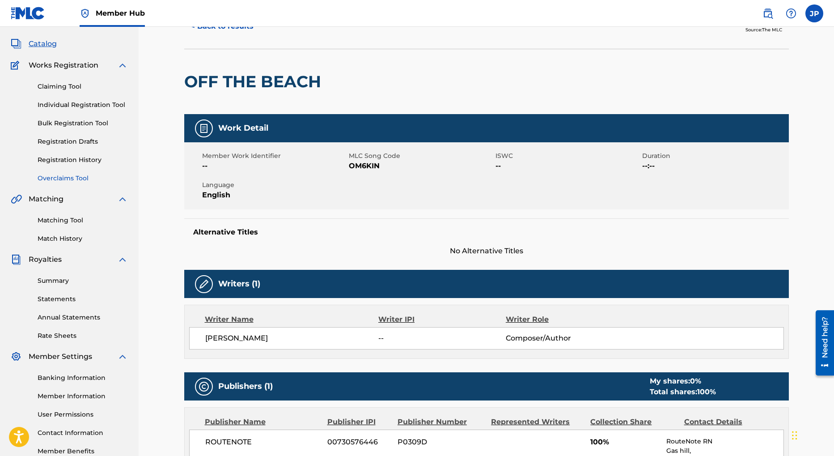
click at [76, 179] on link "Overclaims Tool" at bounding box center [83, 177] width 90 height 9
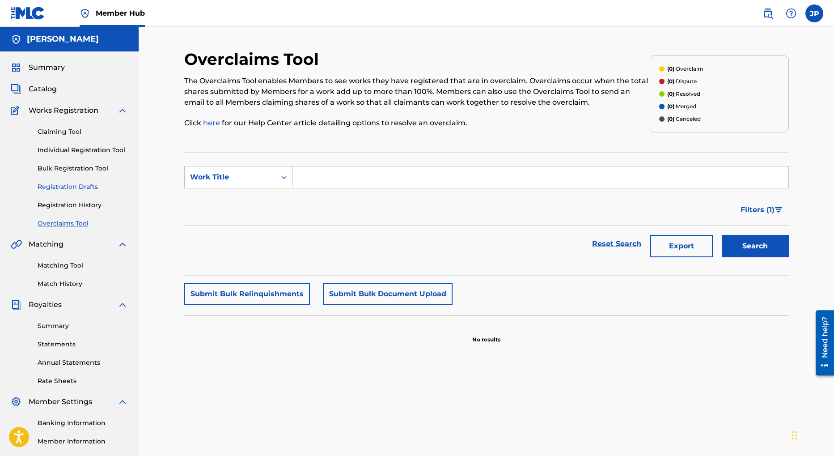
click at [72, 186] on link "Registration Drafts" at bounding box center [83, 186] width 90 height 9
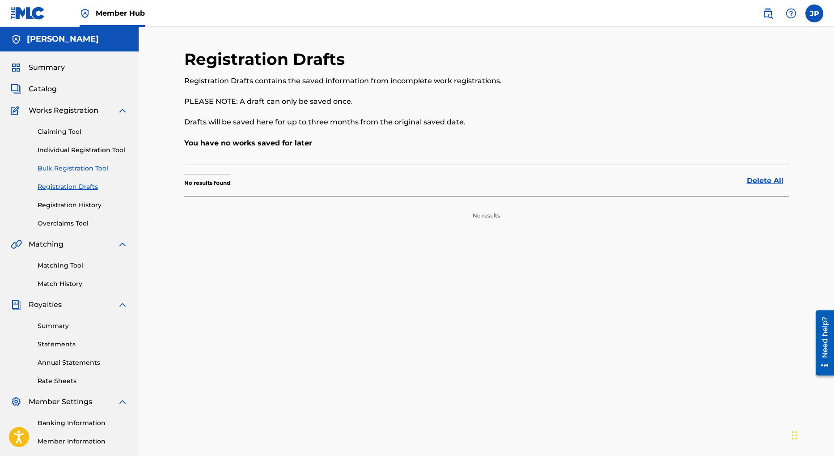
click at [73, 167] on link "Bulk Registration Tool" at bounding box center [83, 168] width 90 height 9
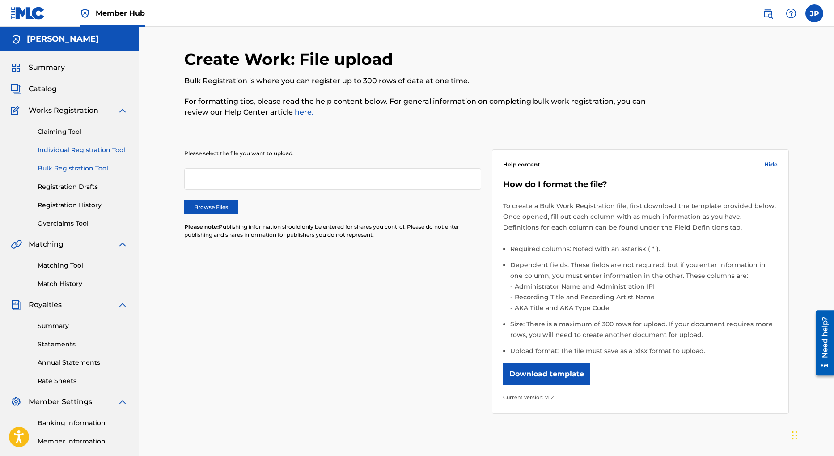
click at [66, 148] on link "Individual Registration Tool" at bounding box center [83, 149] width 90 height 9
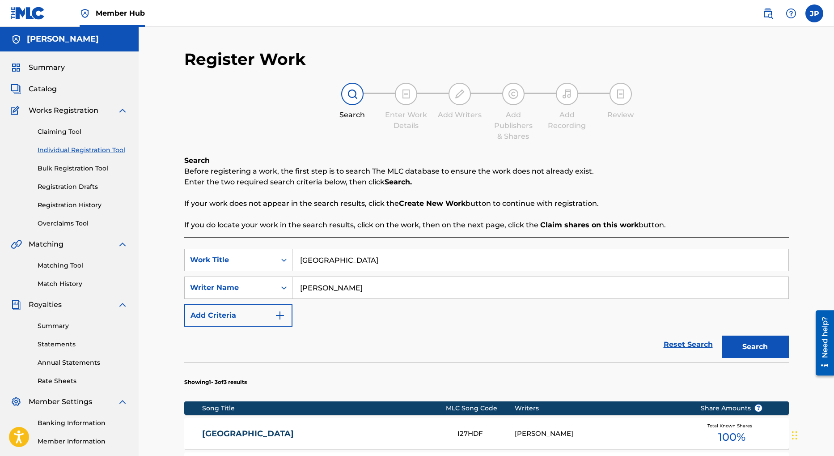
click at [317, 257] on input "ipanema beach" at bounding box center [540, 259] width 496 height 21
type input "high heels"
click at [758, 340] on button "Search" at bounding box center [755, 346] width 67 height 22
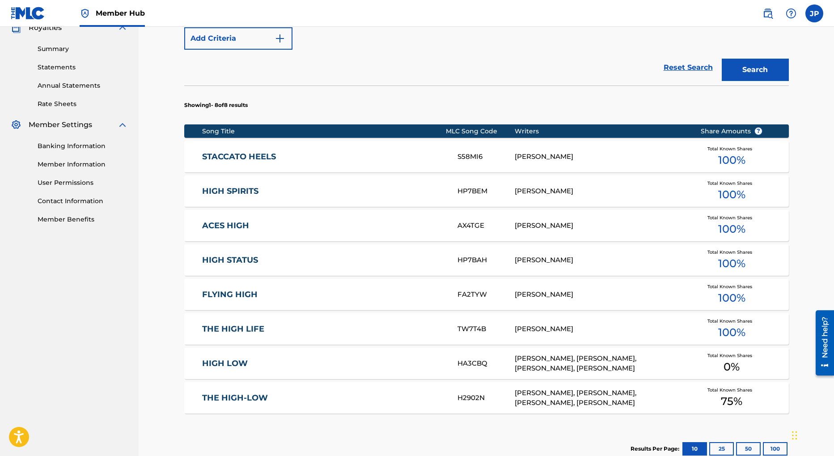
scroll to position [288, 0]
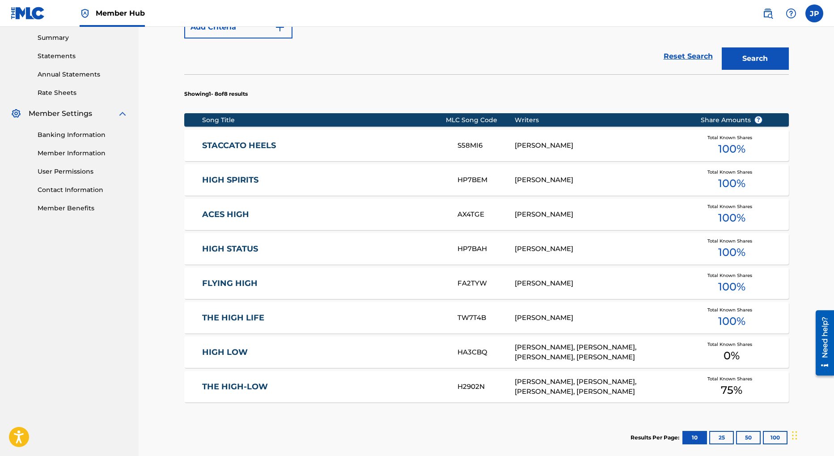
click at [248, 145] on link "STACCATO HEELS" at bounding box center [323, 145] width 243 height 10
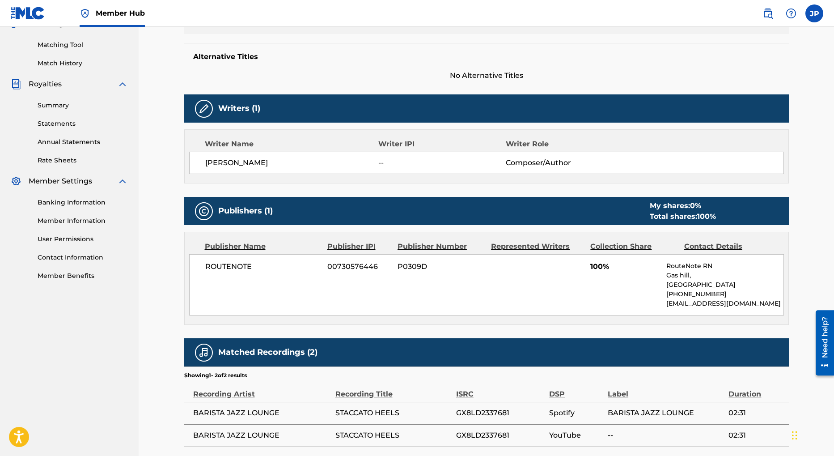
scroll to position [222, 0]
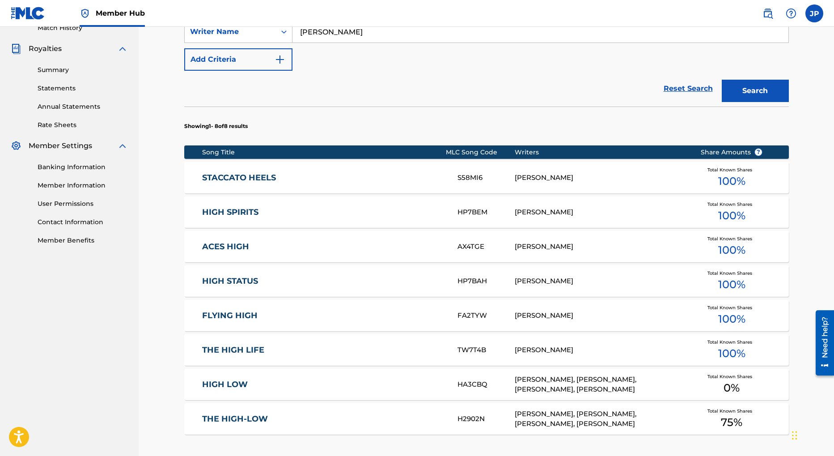
scroll to position [313, 0]
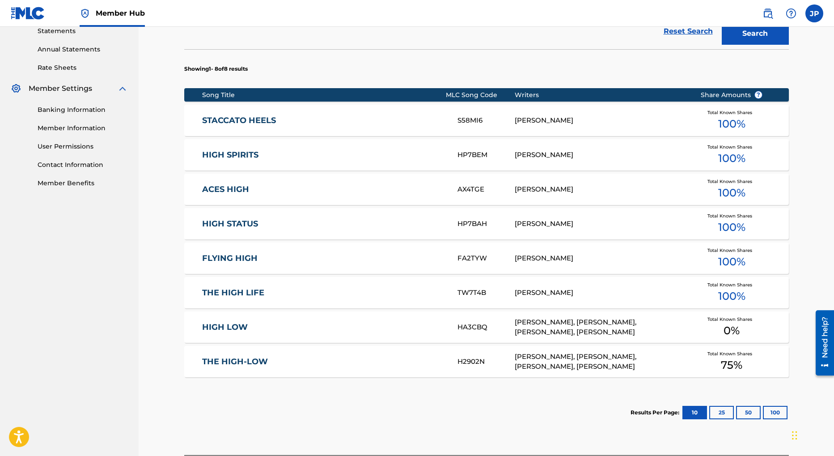
click at [222, 156] on link "HIGH SPIRITS" at bounding box center [323, 155] width 243 height 10
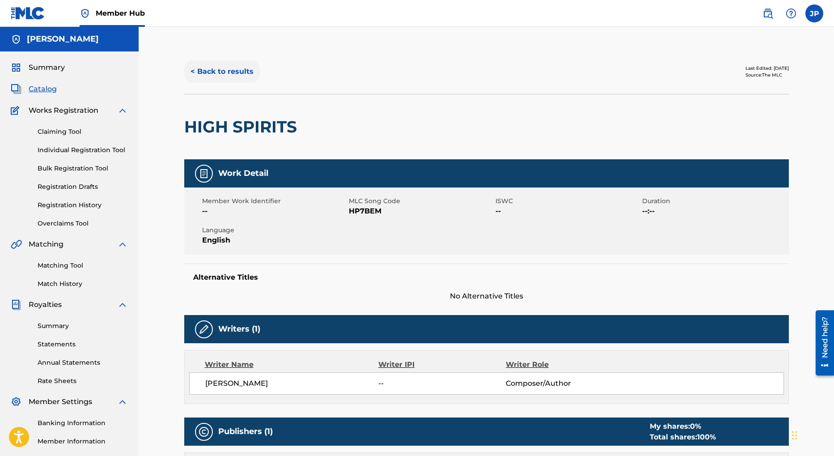
click at [213, 71] on button "< Back to results" at bounding box center [222, 71] width 76 height 22
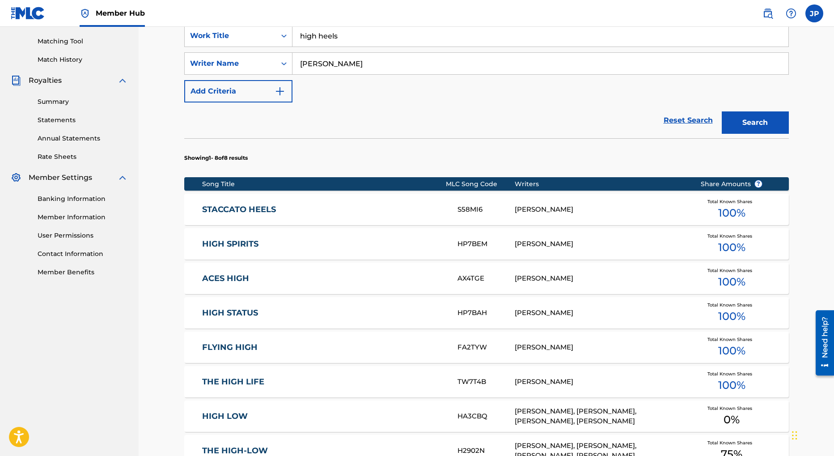
scroll to position [270, 0]
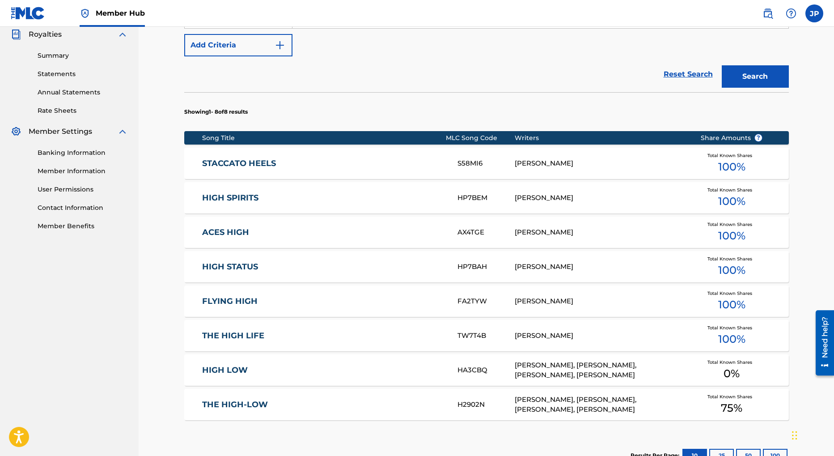
click at [241, 338] on link "THE HIGH LIFE" at bounding box center [323, 335] width 243 height 10
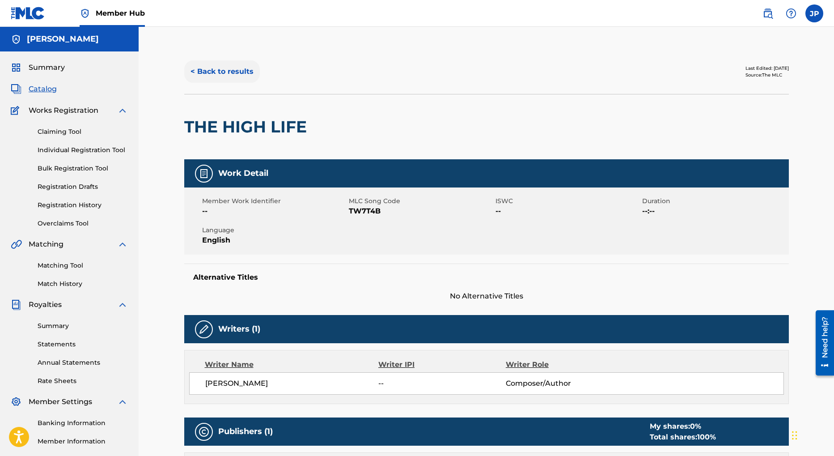
click at [225, 70] on button "< Back to results" at bounding box center [222, 71] width 76 height 22
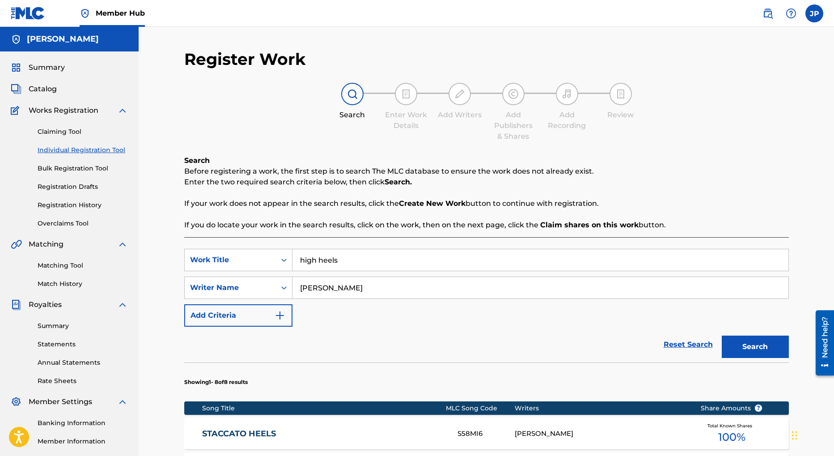
scroll to position [99, 0]
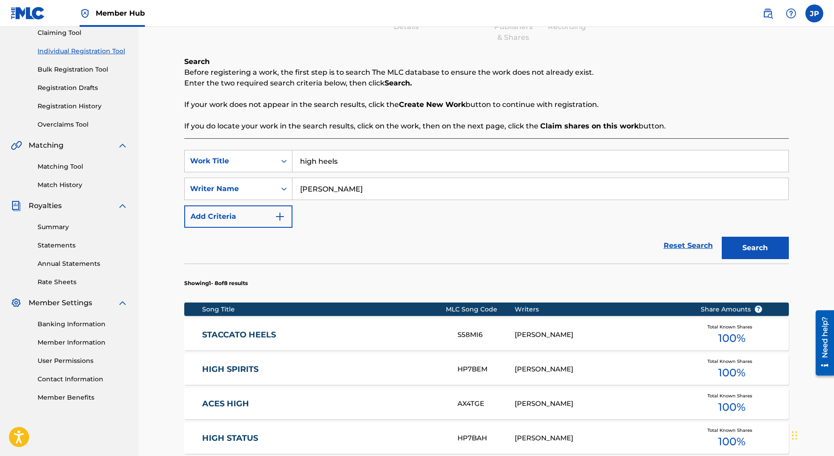
click at [318, 163] on input "high heels" at bounding box center [540, 160] width 496 height 21
type input "Black Tie Event"
click at [758, 247] on button "Search" at bounding box center [755, 247] width 67 height 22
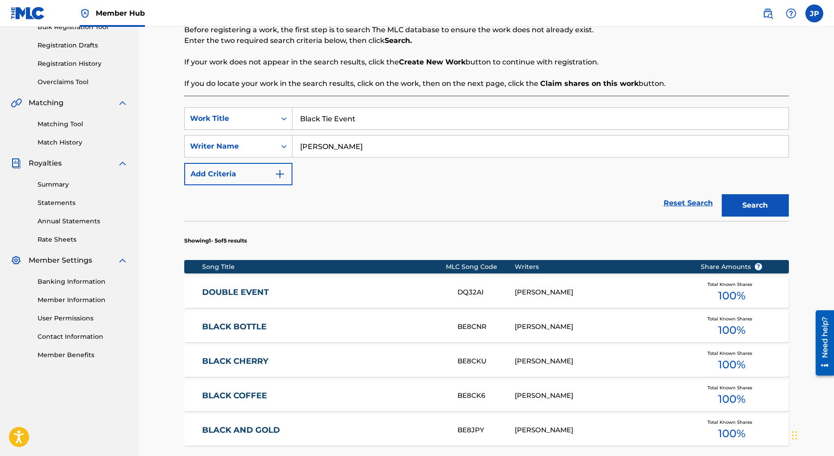
scroll to position [182, 0]
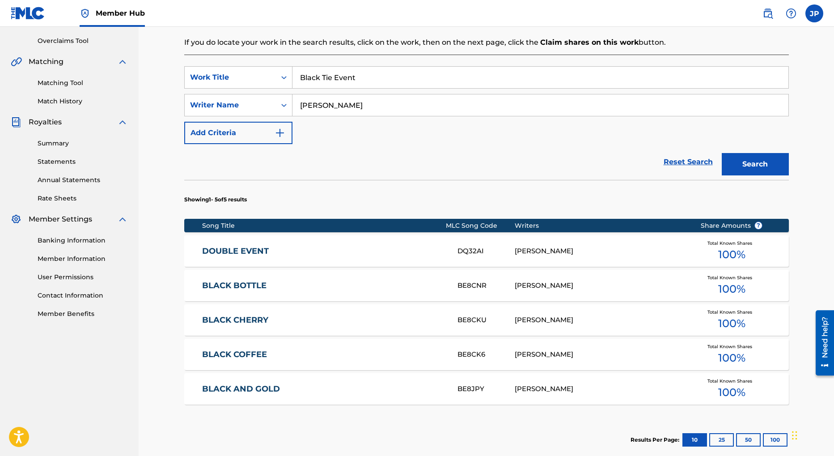
click at [241, 283] on link "BLACK BOTTLE" at bounding box center [323, 285] width 243 height 10
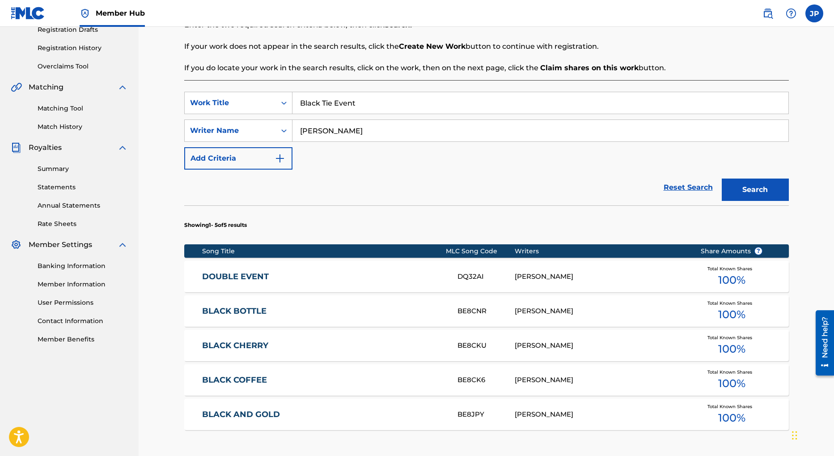
scroll to position [160, 0]
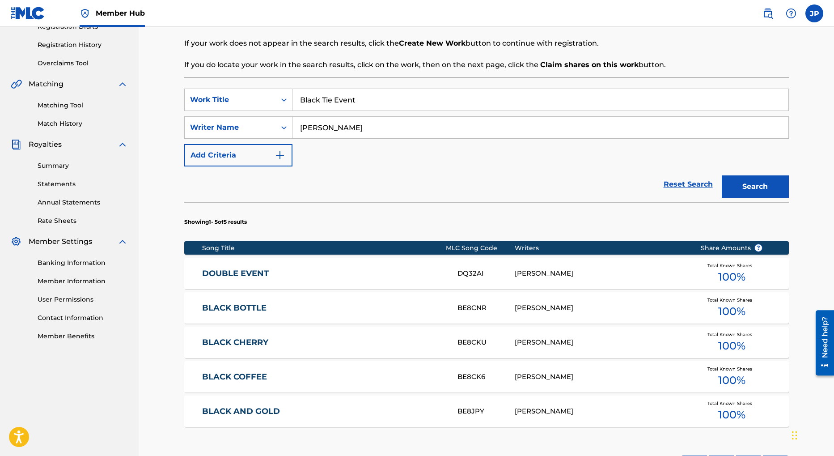
click at [248, 273] on link "DOUBLE EVENT" at bounding box center [323, 273] width 243 height 10
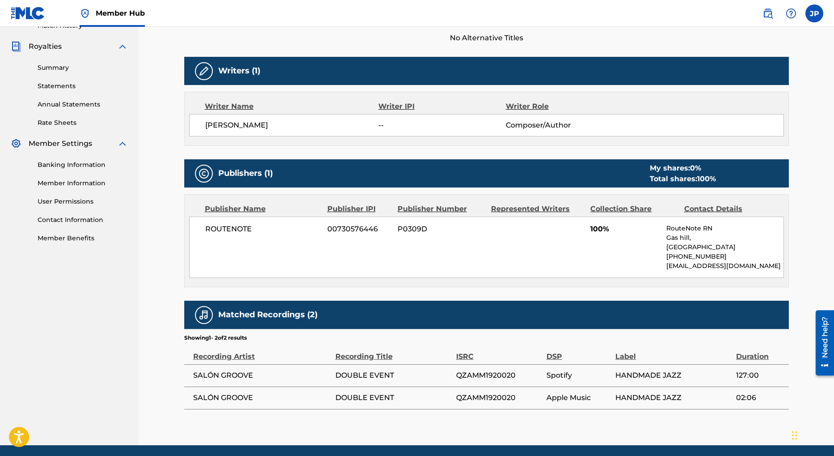
scroll to position [289, 0]
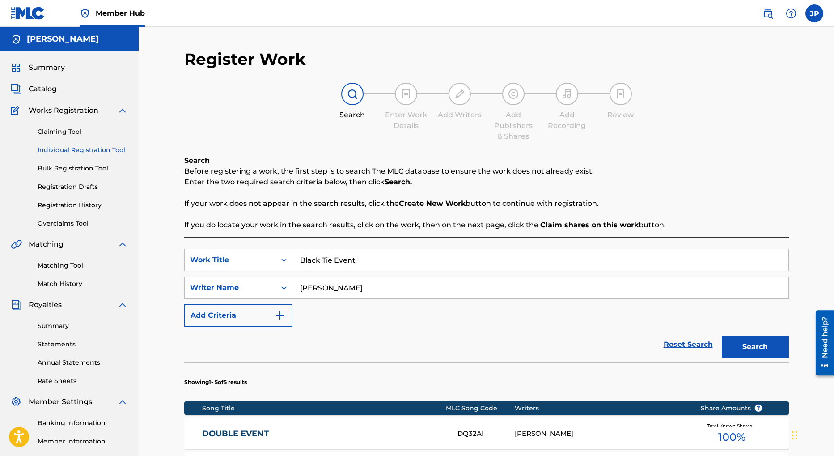
drag, startPoint x: 340, startPoint y: 287, endPoint x: 295, endPoint y: 287, distance: 44.3
click at [295, 287] on input "jason penn" at bounding box center [540, 287] width 496 height 21
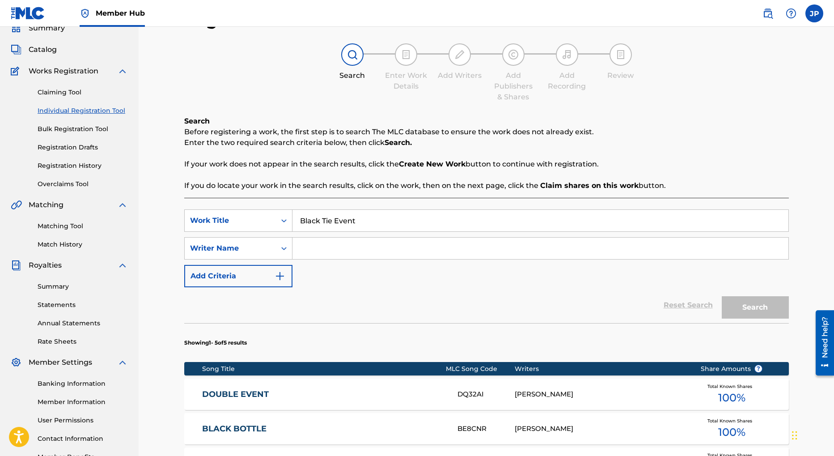
scroll to position [41, 0]
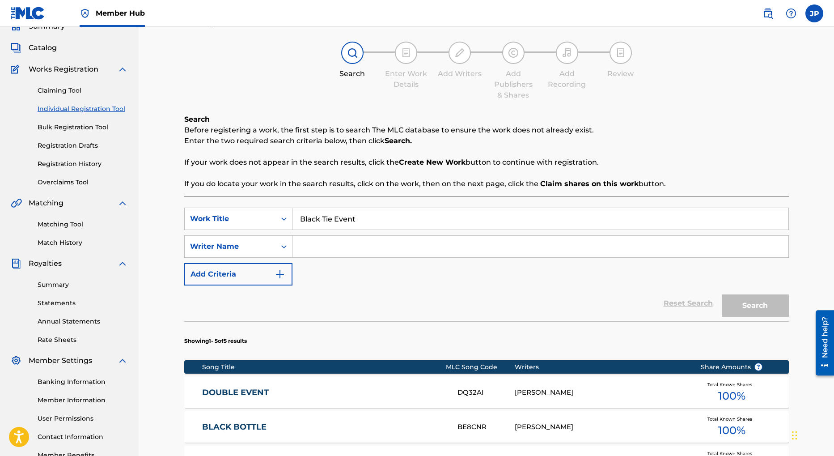
click at [317, 246] on input "Search Form" at bounding box center [540, 246] width 496 height 21
click at [333, 219] on input "Black Tie Event" at bounding box center [540, 218] width 496 height 21
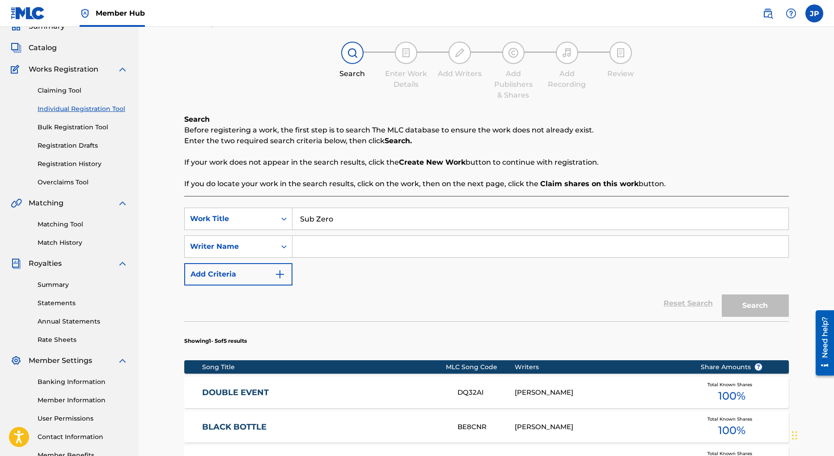
type input "Sub Zero"
click at [326, 248] on input "Search Form" at bounding box center [540, 246] width 496 height 21
type input "H"
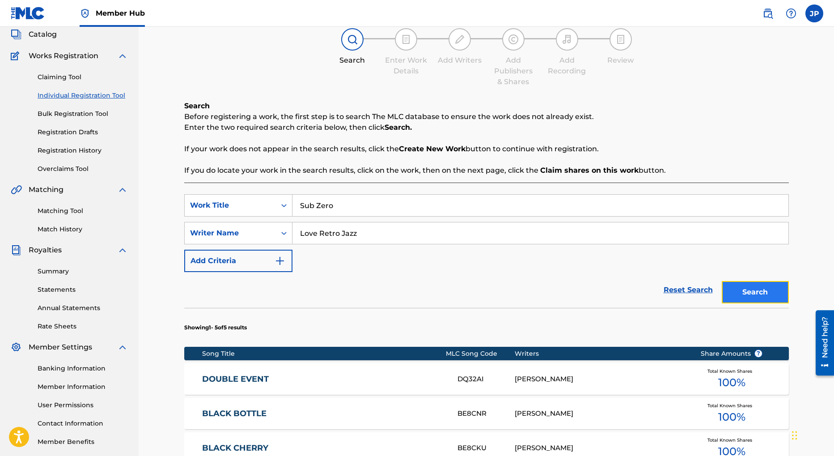
click at [761, 293] on button "Search" at bounding box center [755, 292] width 67 height 22
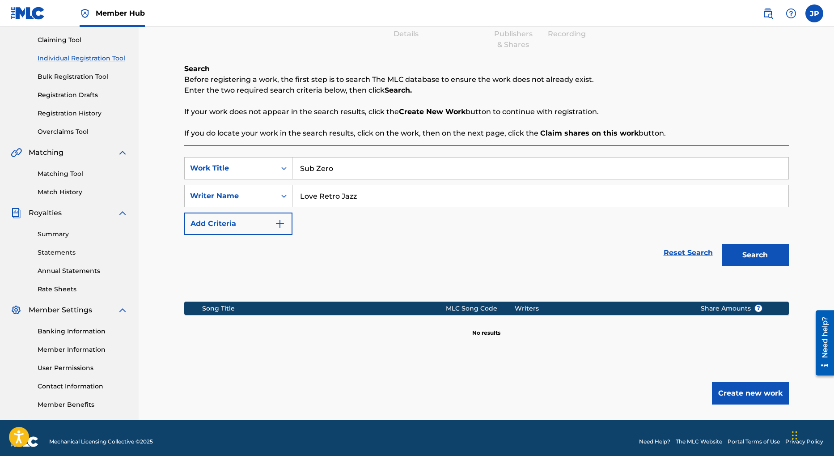
scroll to position [99, 0]
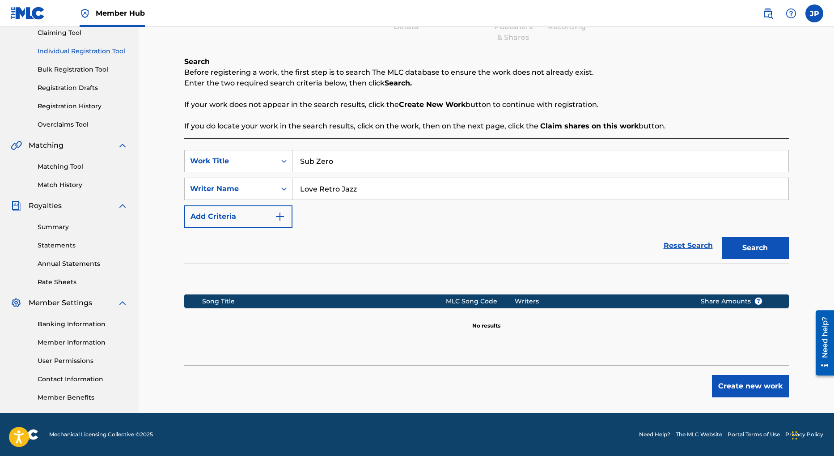
click at [332, 181] on input "Love Retro Jazz" at bounding box center [540, 188] width 496 height 21
type input "jason penn"
click at [739, 254] on button "Search" at bounding box center [755, 247] width 67 height 22
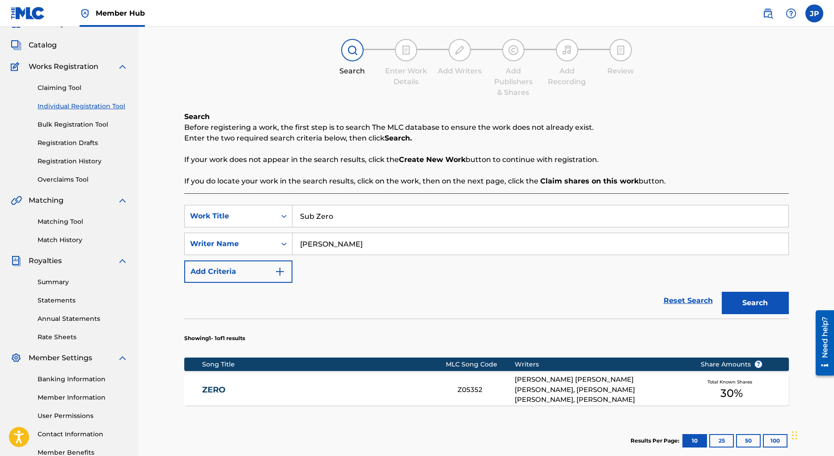
scroll to position [0, 0]
